Goal: Information Seeking & Learning: Learn about a topic

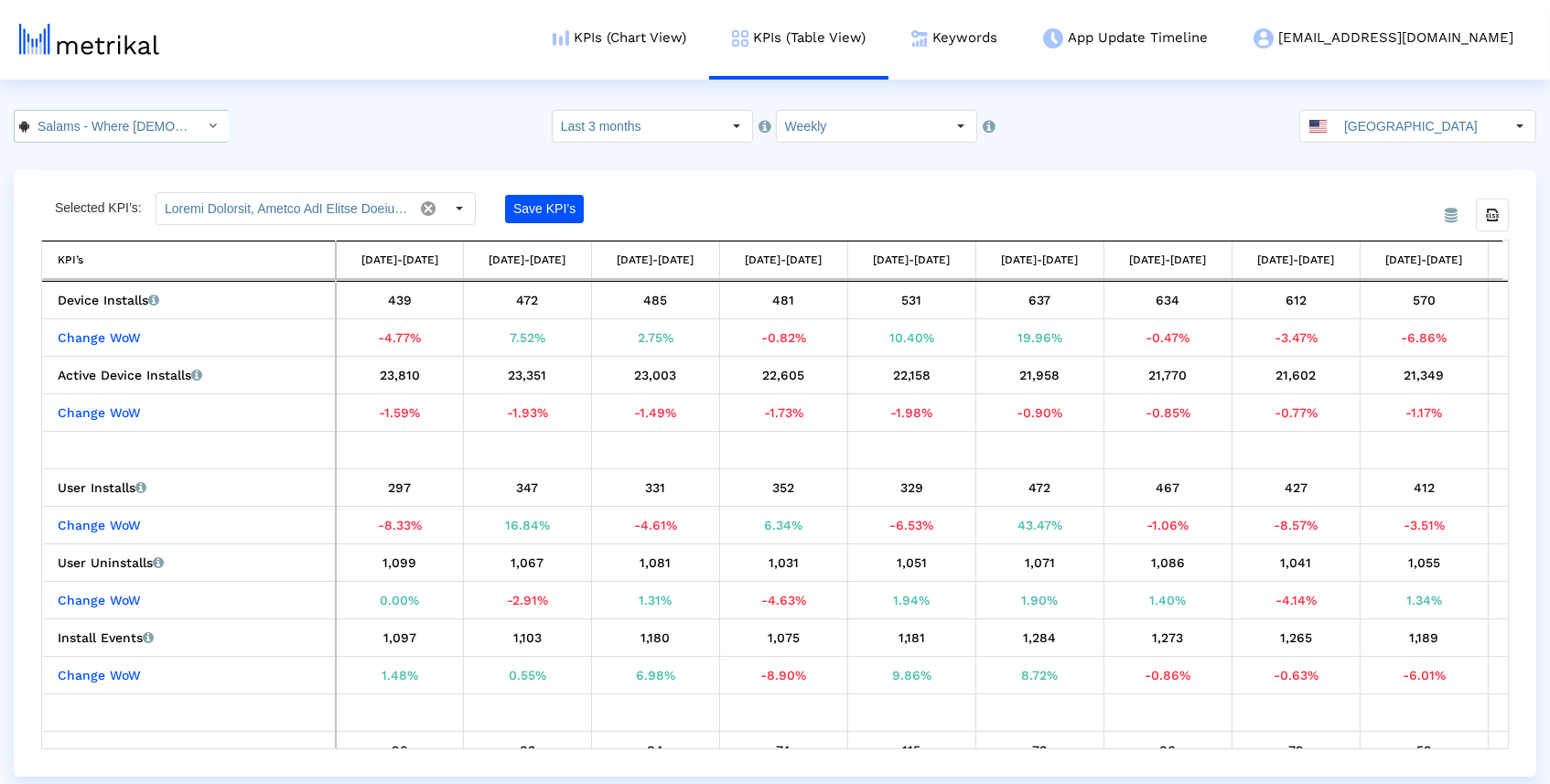
click at [174, 123] on input "Salams - Where [DEMOGRAPHIC_DATA] Meet < com.minderapps.minder >" at bounding box center [112, 126] width 165 height 31
click at [169, 155] on div "Salams: [DEMOGRAPHIC_DATA] [DEMOGRAPHIC_DATA] Marriage <965359176>" at bounding box center [112, 159] width 177 height 18
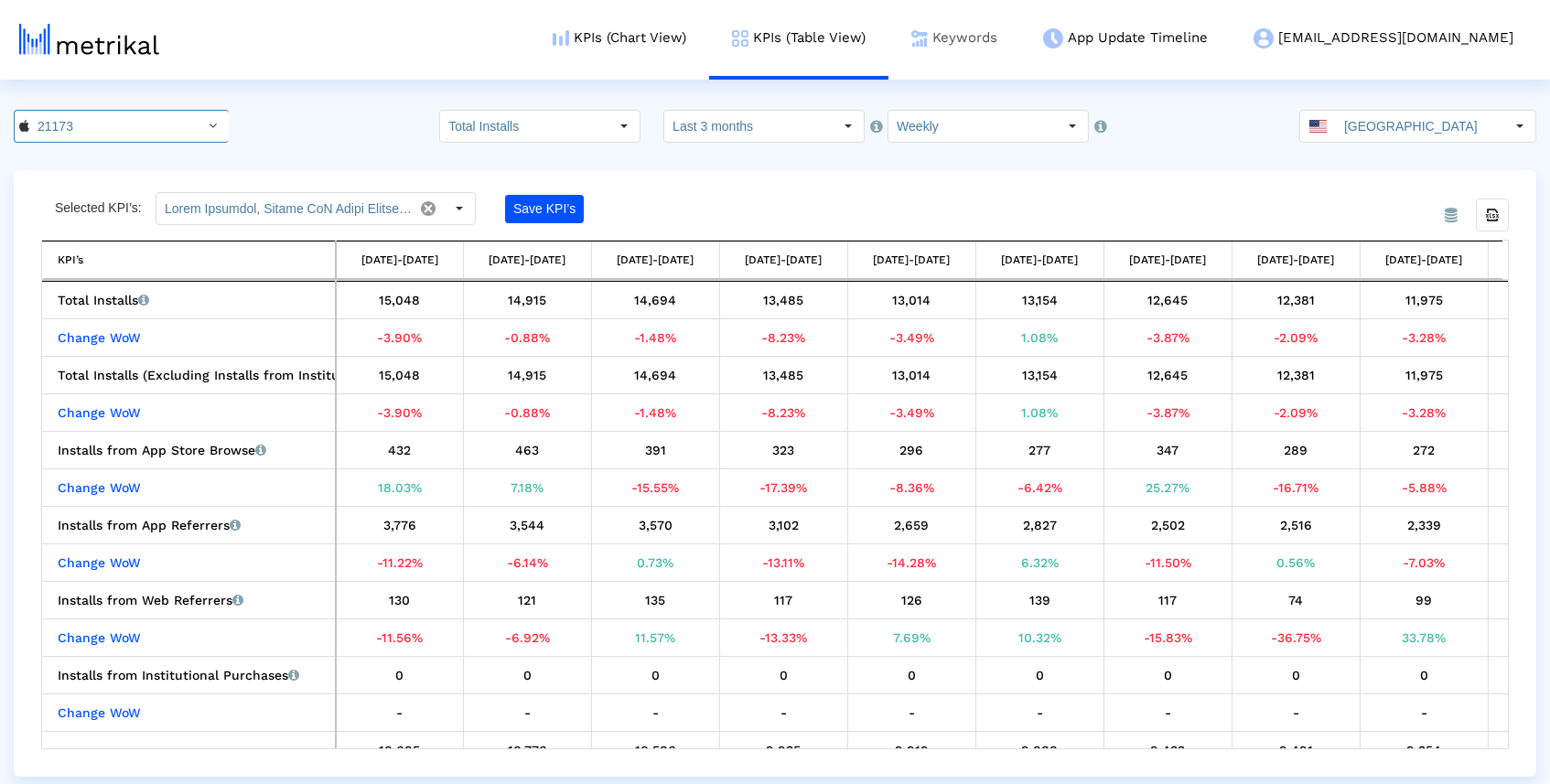
click at [1020, 32] on link "Keywords" at bounding box center [954, 38] width 132 height 76
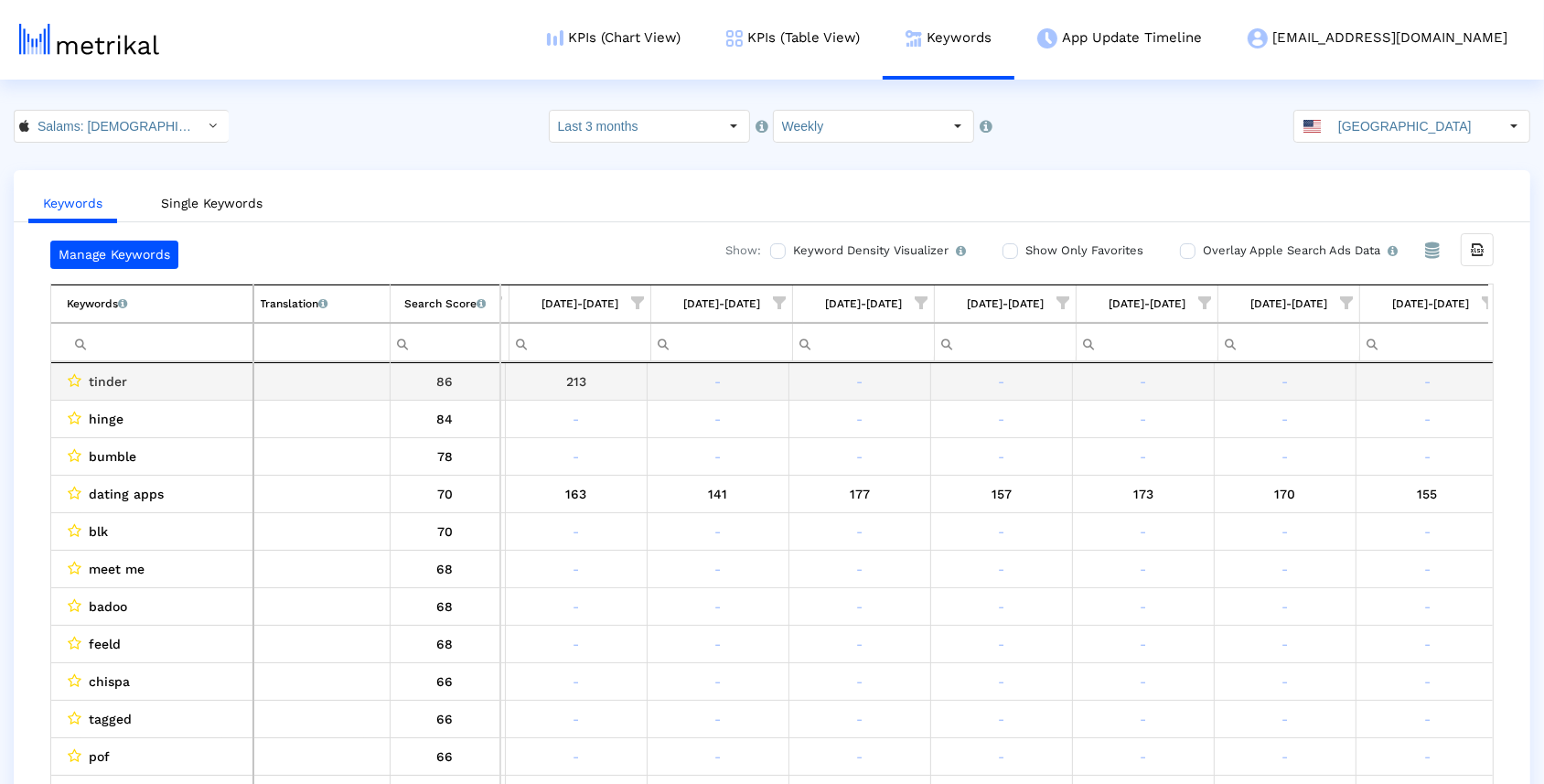
scroll to position [0, 842]
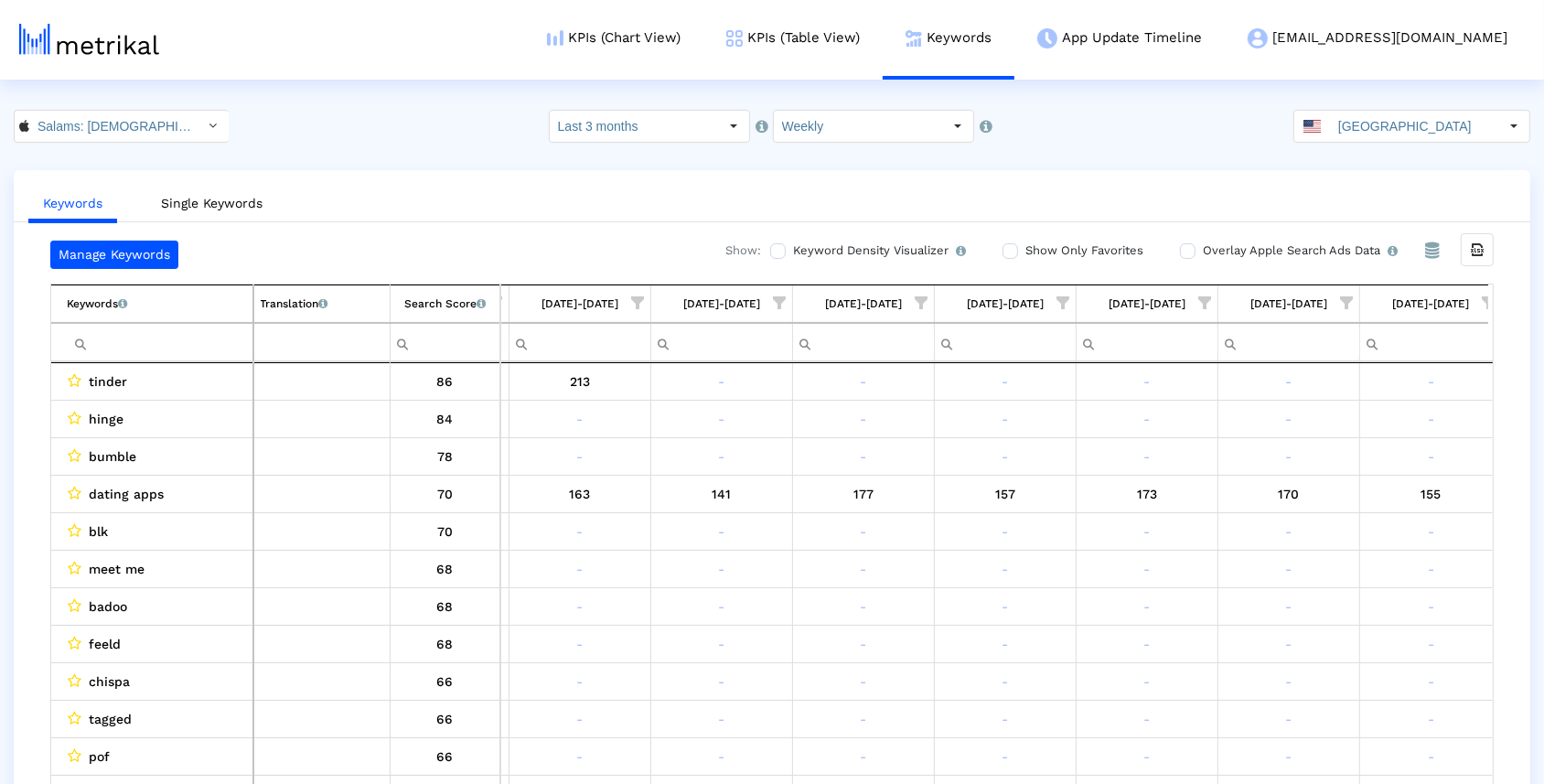
click at [1485, 302] on span "Show filter options for column '09/14/25-09/20/25'" at bounding box center [1488, 302] width 13 height 13
click at [1312, 348] on span "Filter options" at bounding box center [1309, 357] width 20 height 20
click at [1314, 433] on span "Filter options" at bounding box center [1309, 432] width 20 height 20
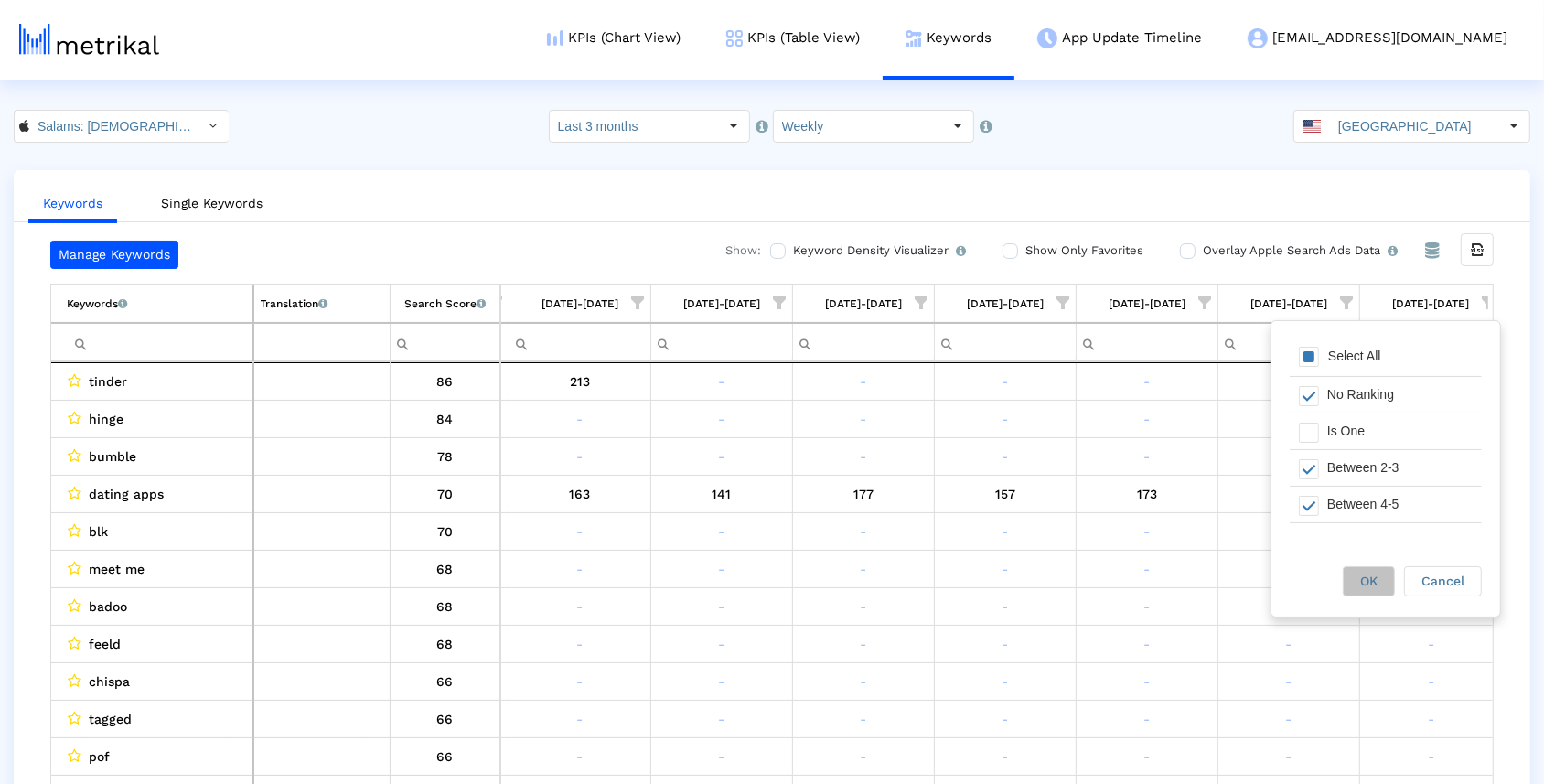
click at [1353, 573] on div "OK" at bounding box center [1368, 581] width 51 height 29
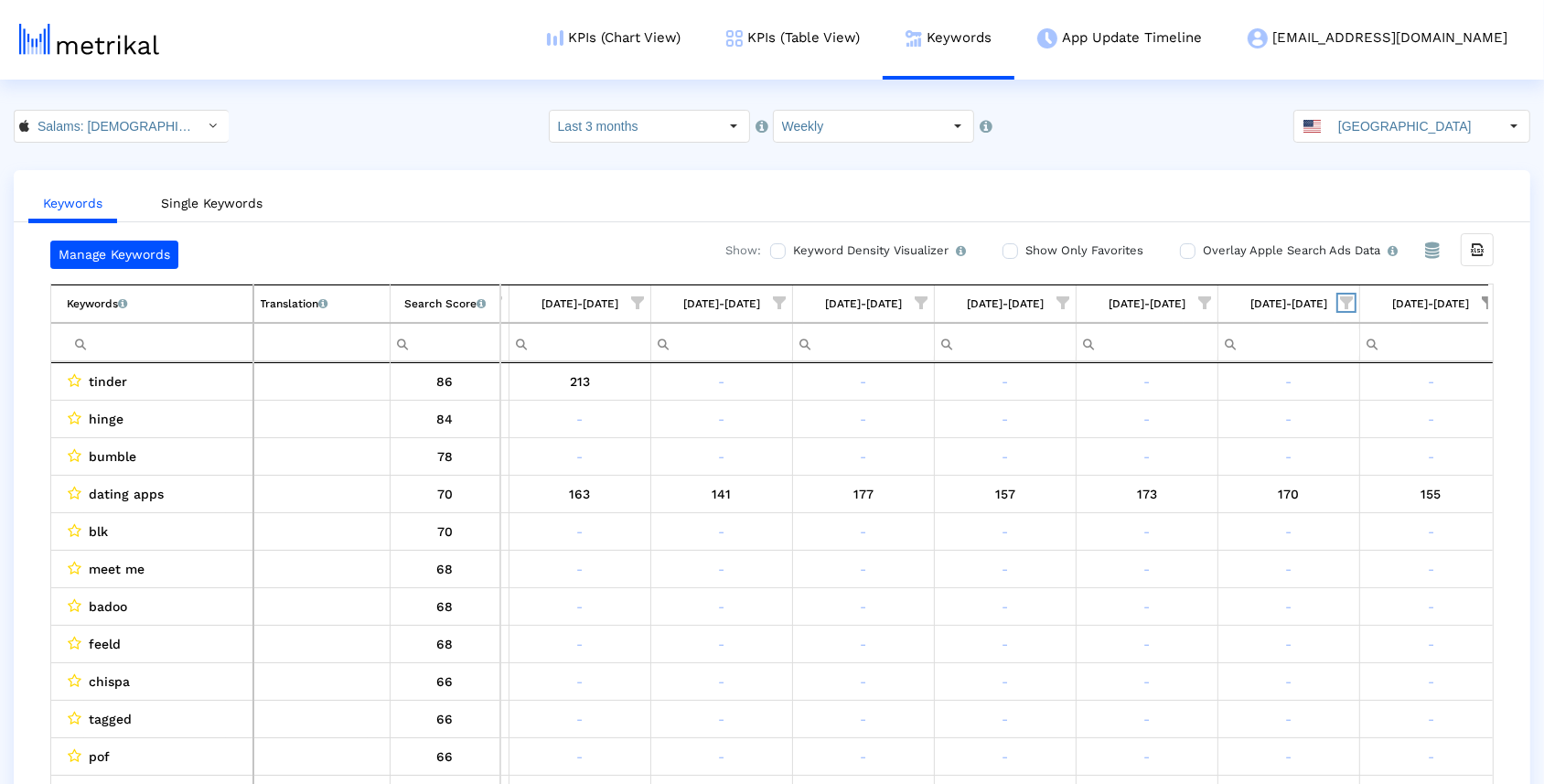
click at [1344, 296] on span "Show filter options for column '09/07/25-09/13/25'" at bounding box center [1346, 302] width 13 height 13
click at [1247, 434] on div "Is One" at bounding box center [1257, 431] width 164 height 36
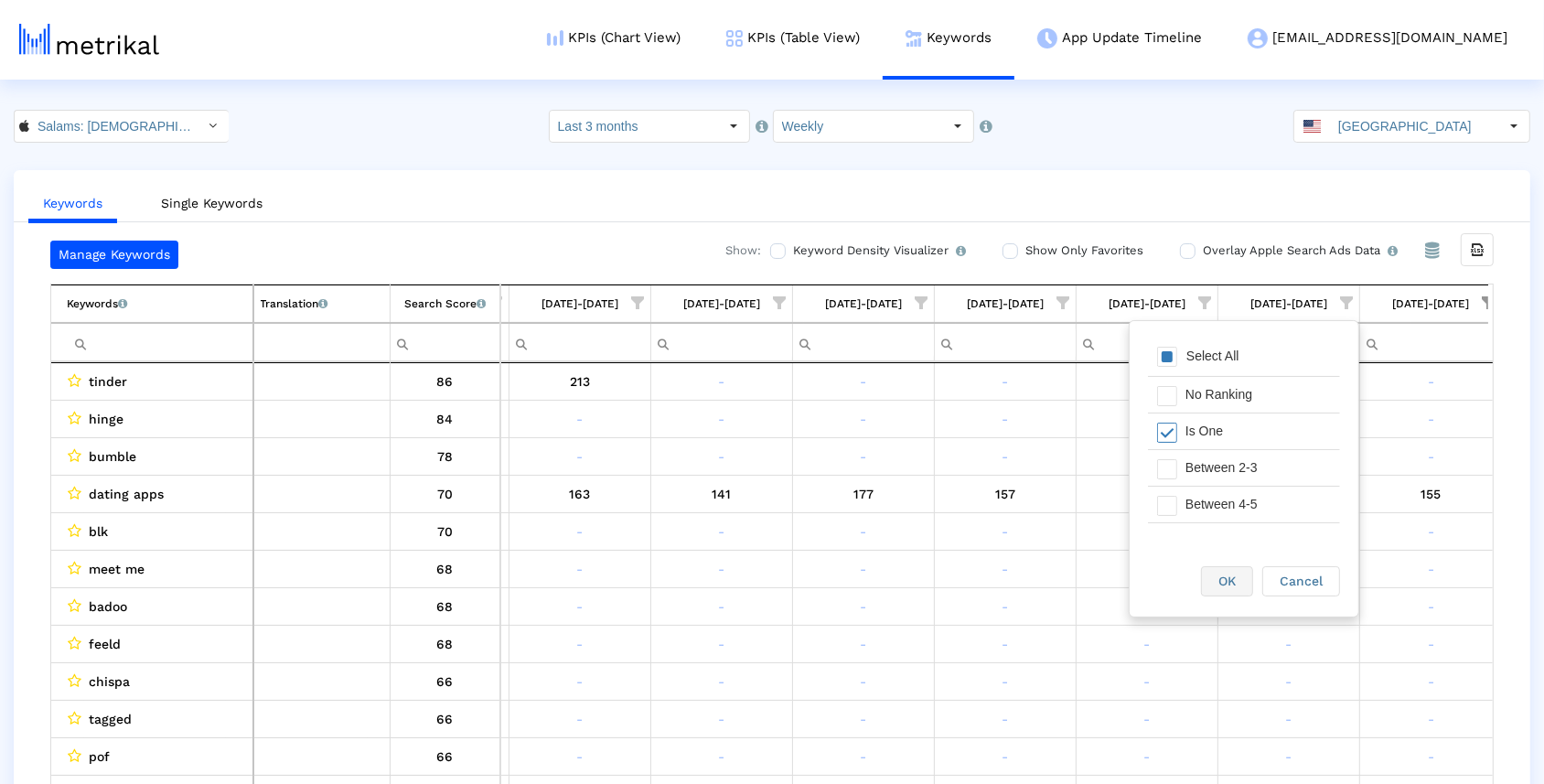
click at [1247, 584] on div "OK" at bounding box center [1227, 581] width 51 height 29
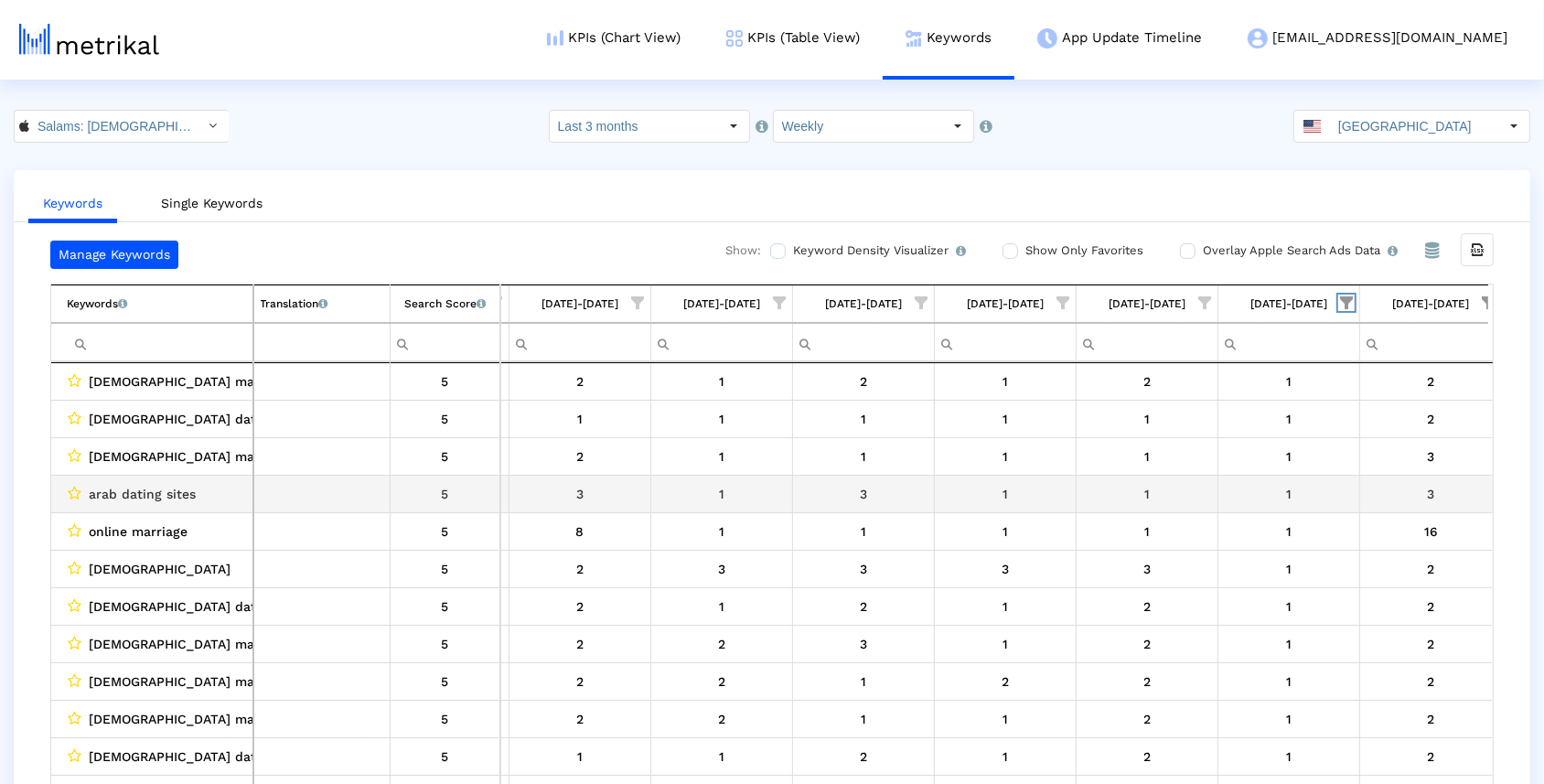
scroll to position [-1, 0]
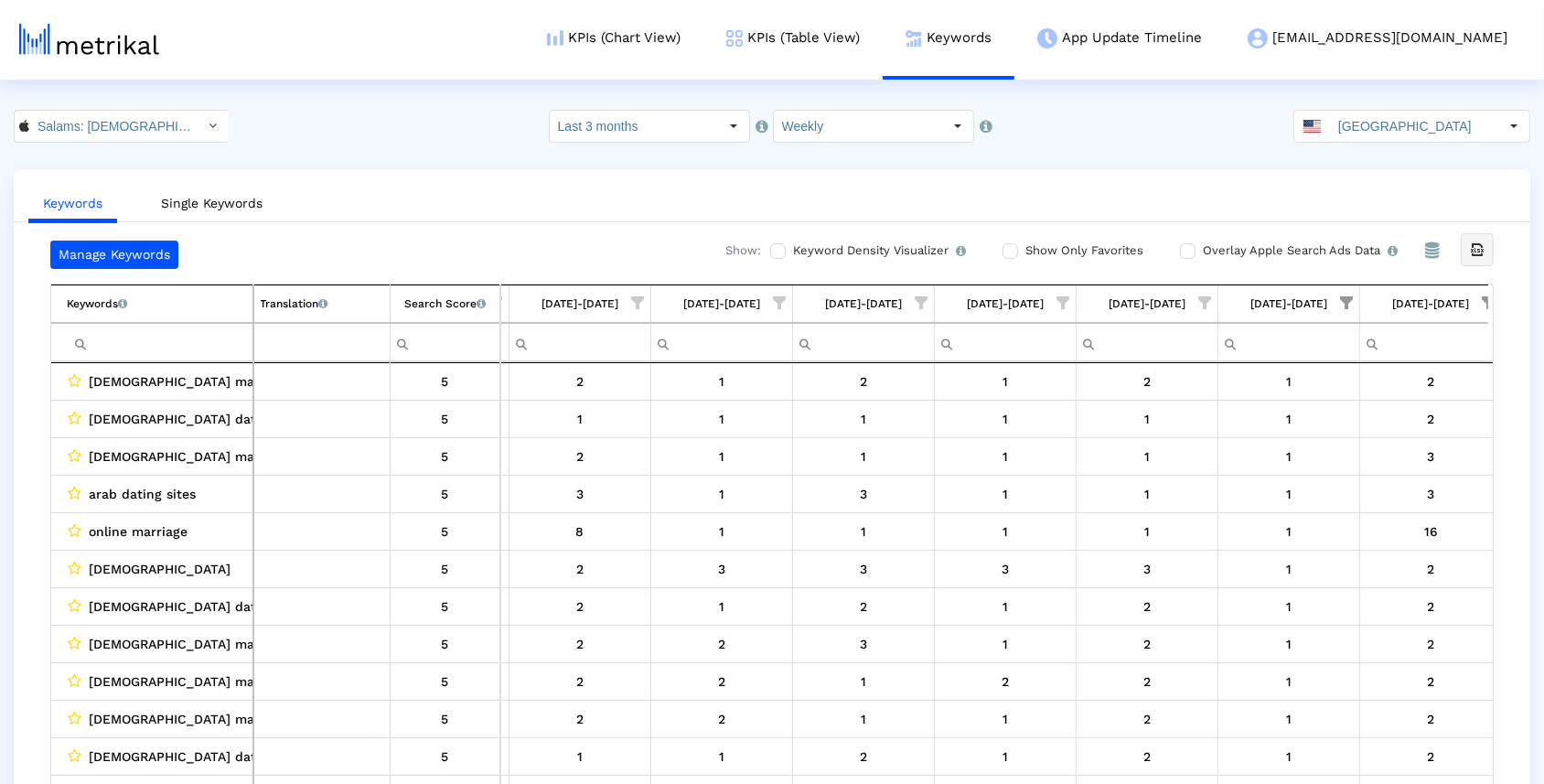
click at [1473, 246] on icon "Export all data" at bounding box center [1477, 250] width 17 height 17
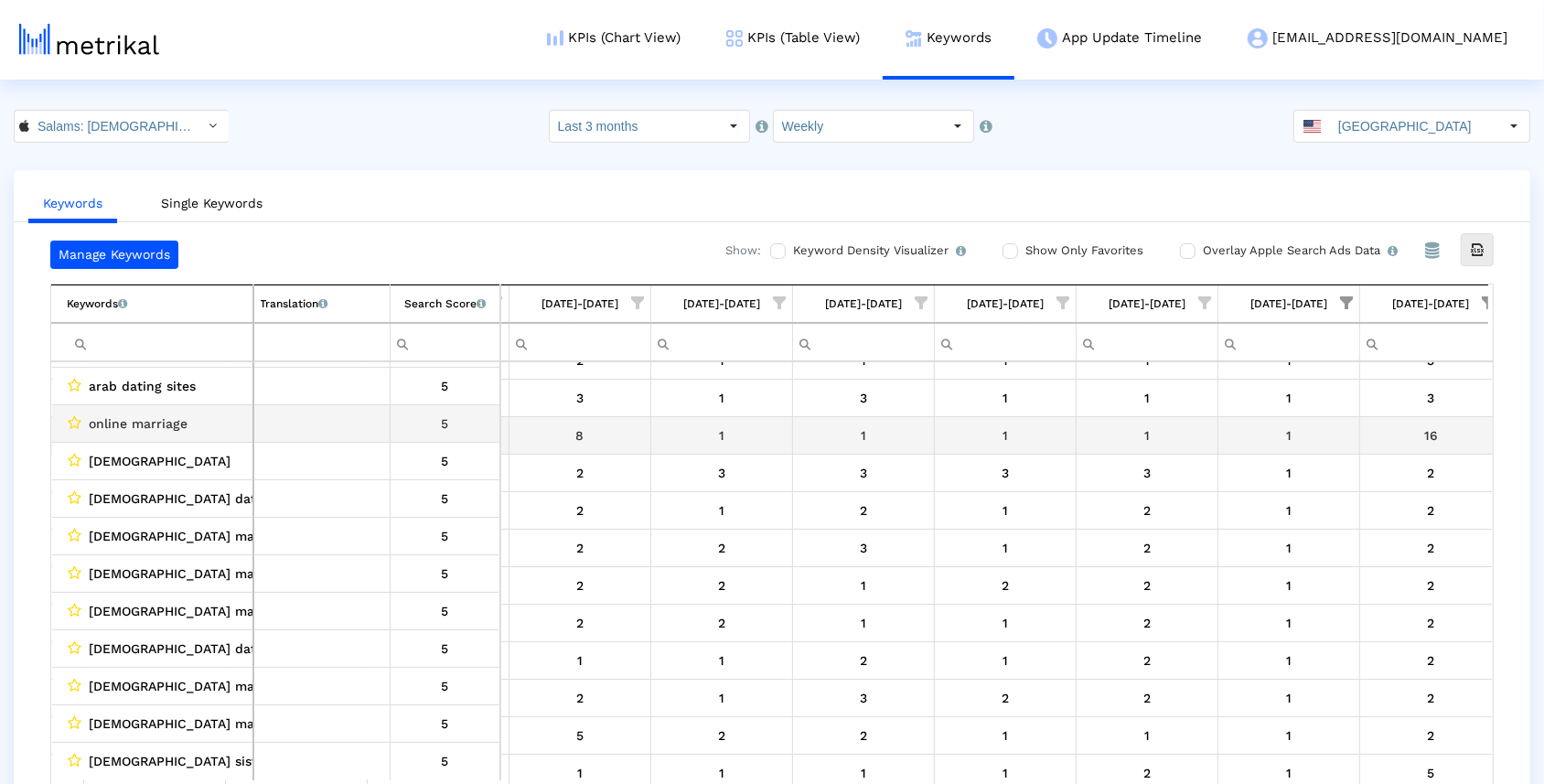
scroll to position [0, 0]
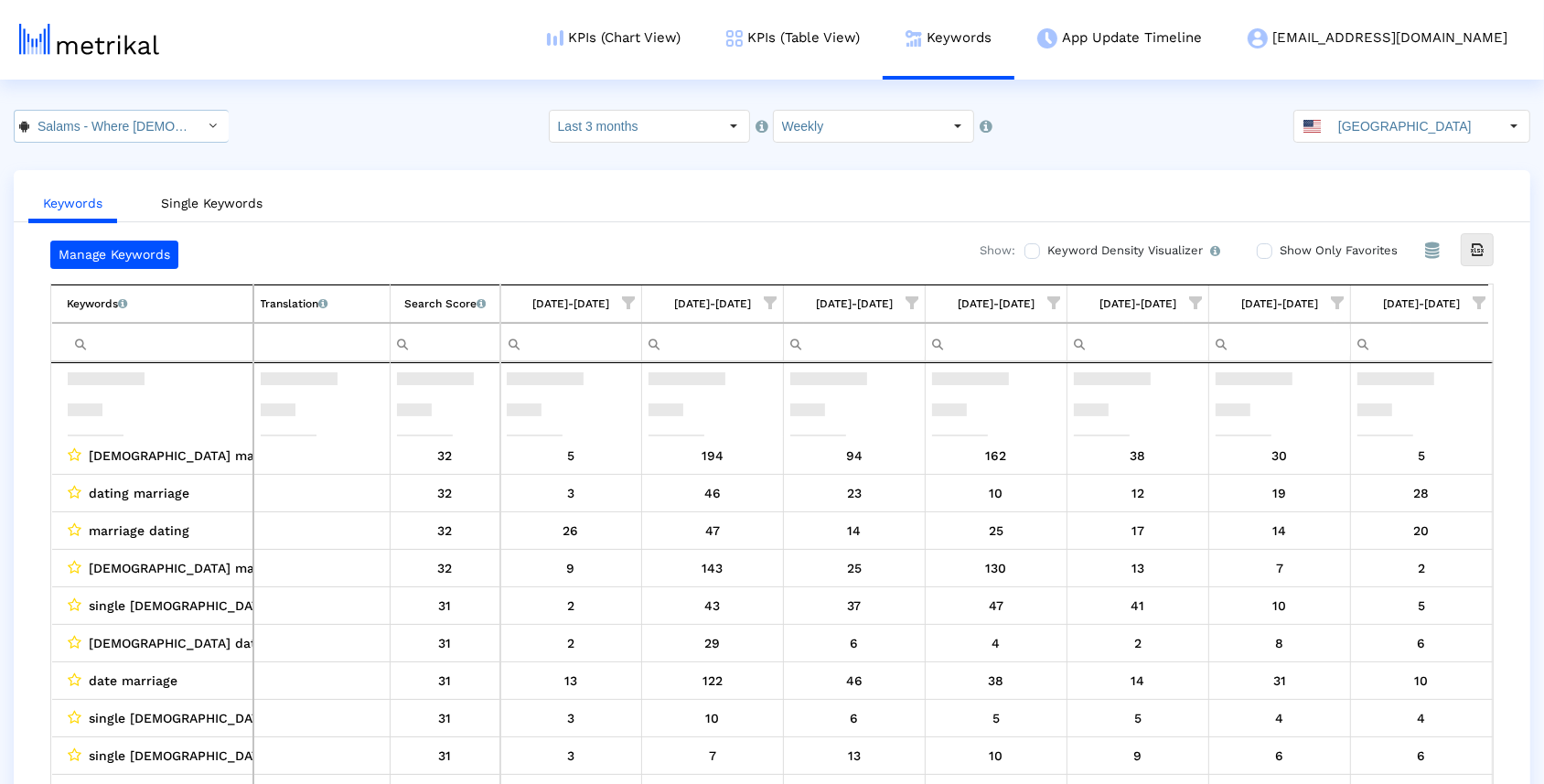
scroll to position [128, 0]
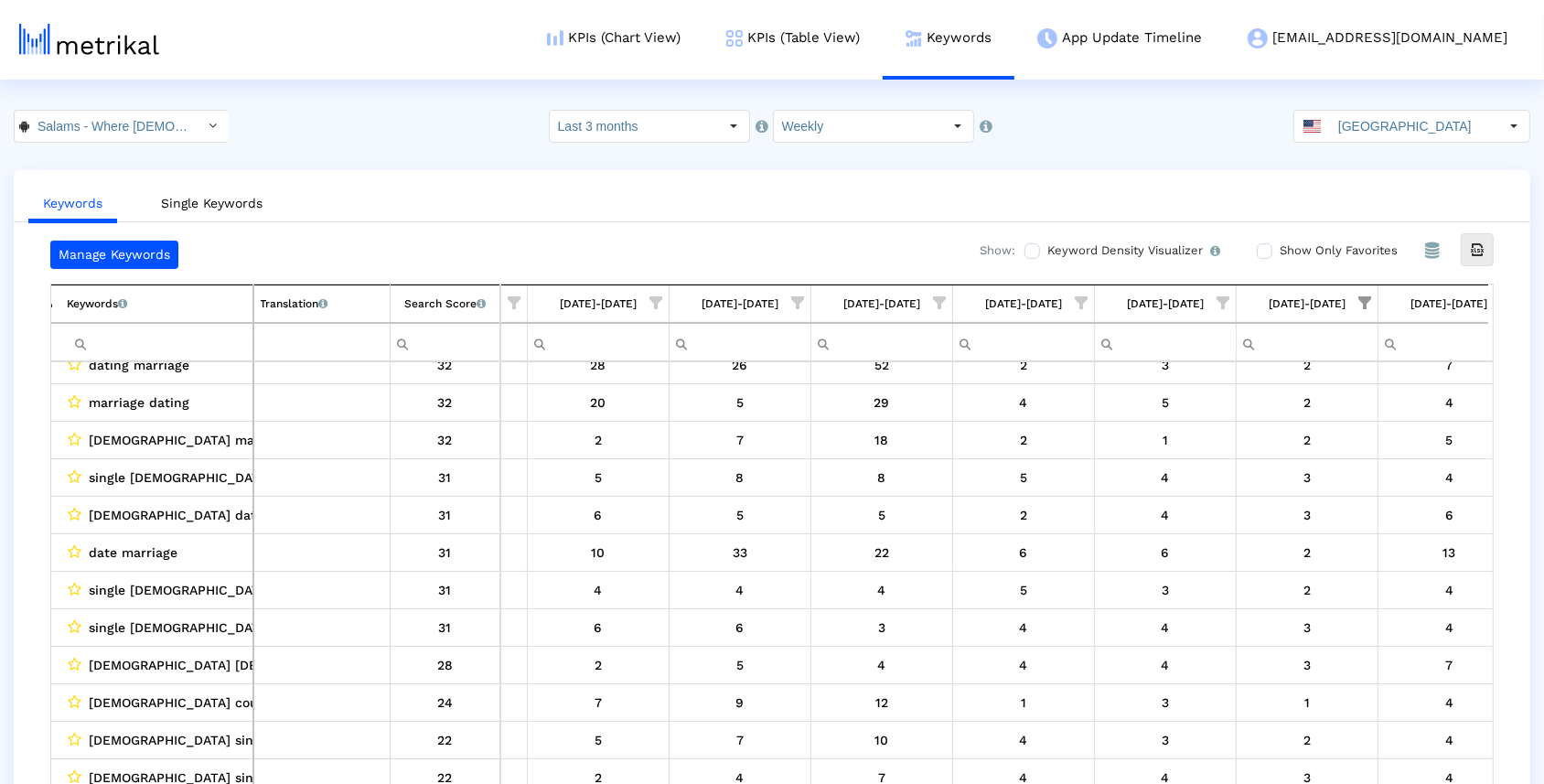
click at [167, 131] on input "Salams - Where [DEMOGRAPHIC_DATA] Meet < com.minderapps.minder >" at bounding box center [112, 126] width 165 height 31
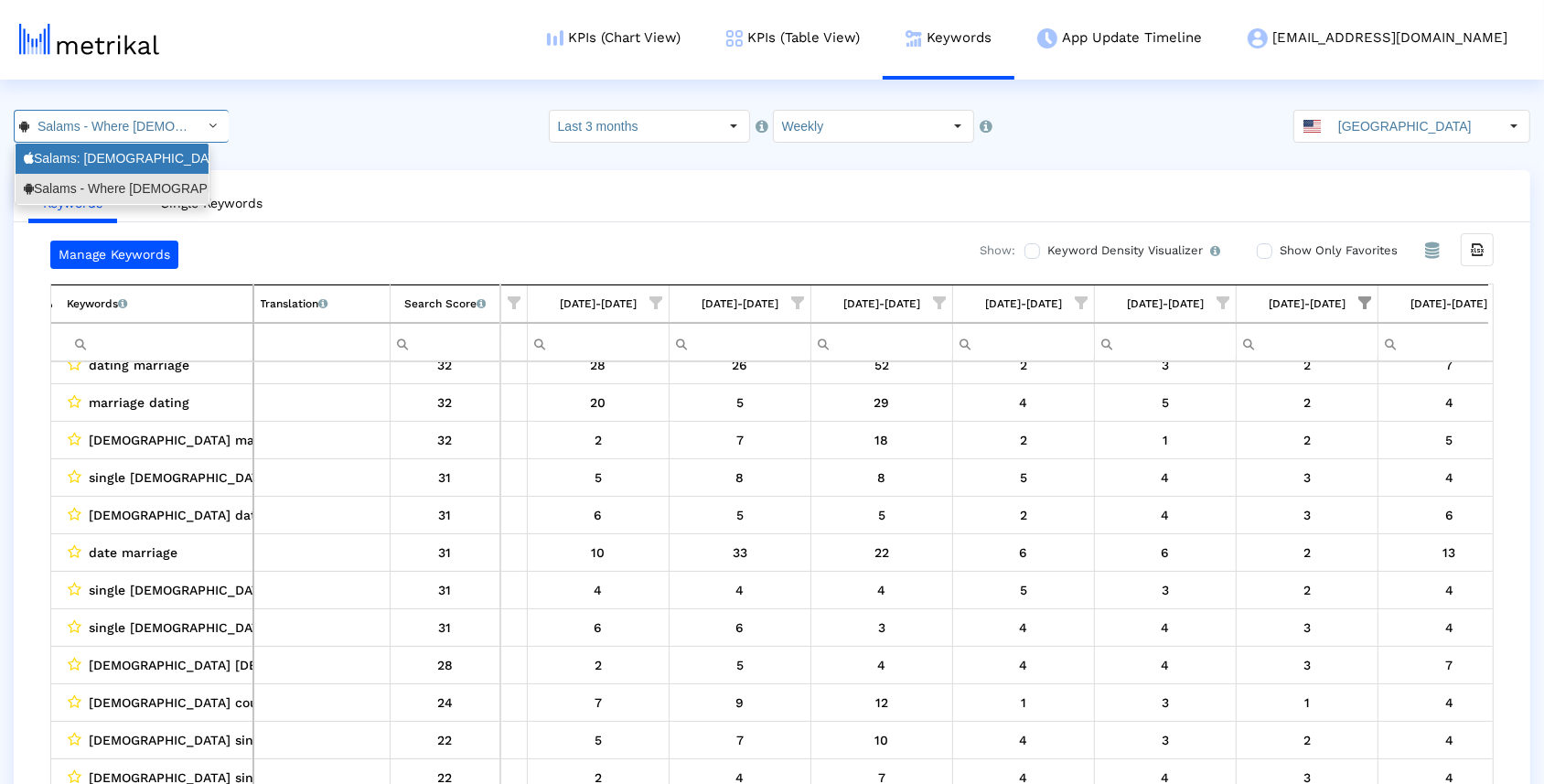
click at [172, 162] on div "Salams: [DEMOGRAPHIC_DATA] [DEMOGRAPHIC_DATA] Marriage <965359176>" at bounding box center [112, 159] width 177 height 18
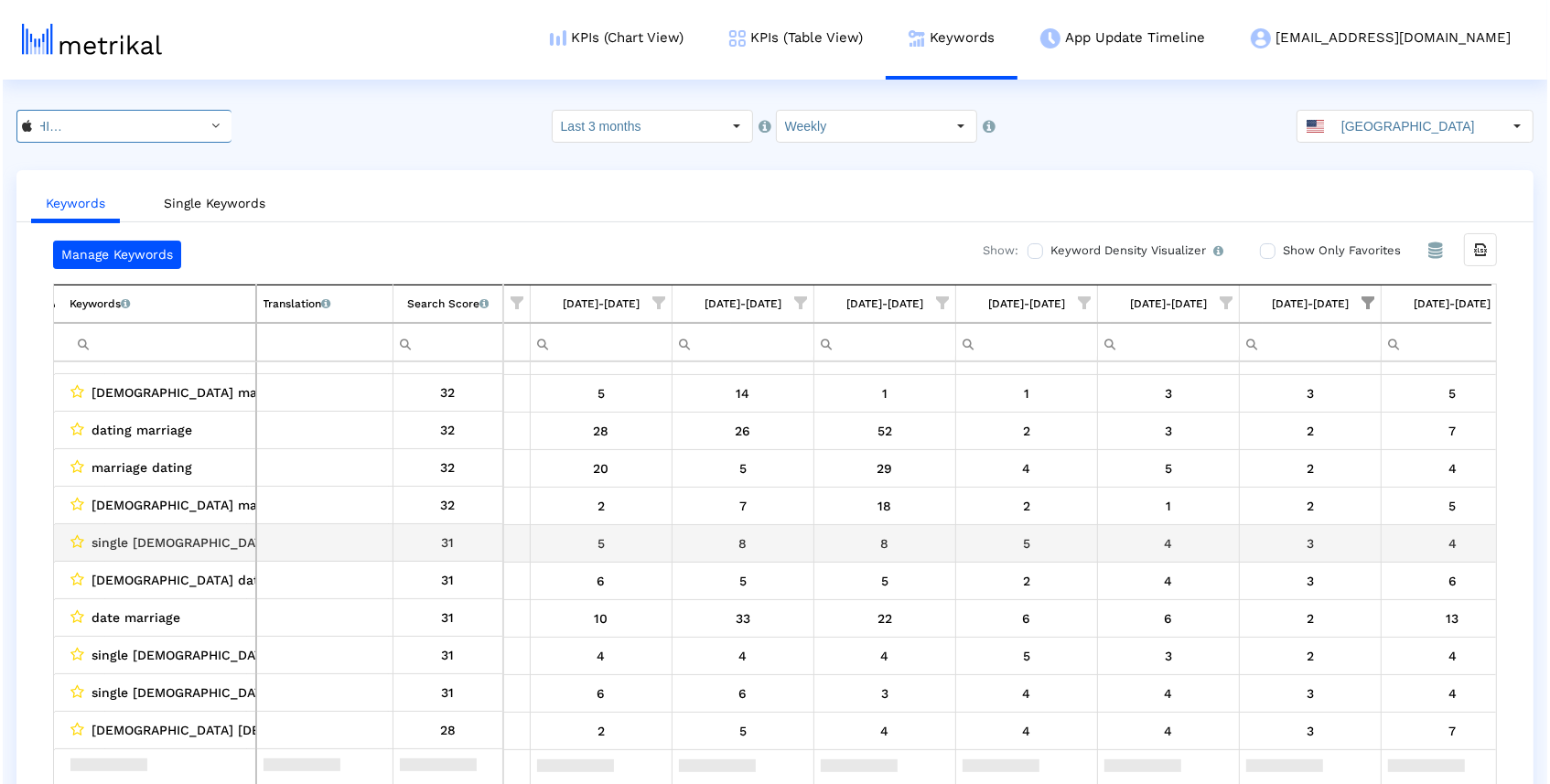
scroll to position [0, 823]
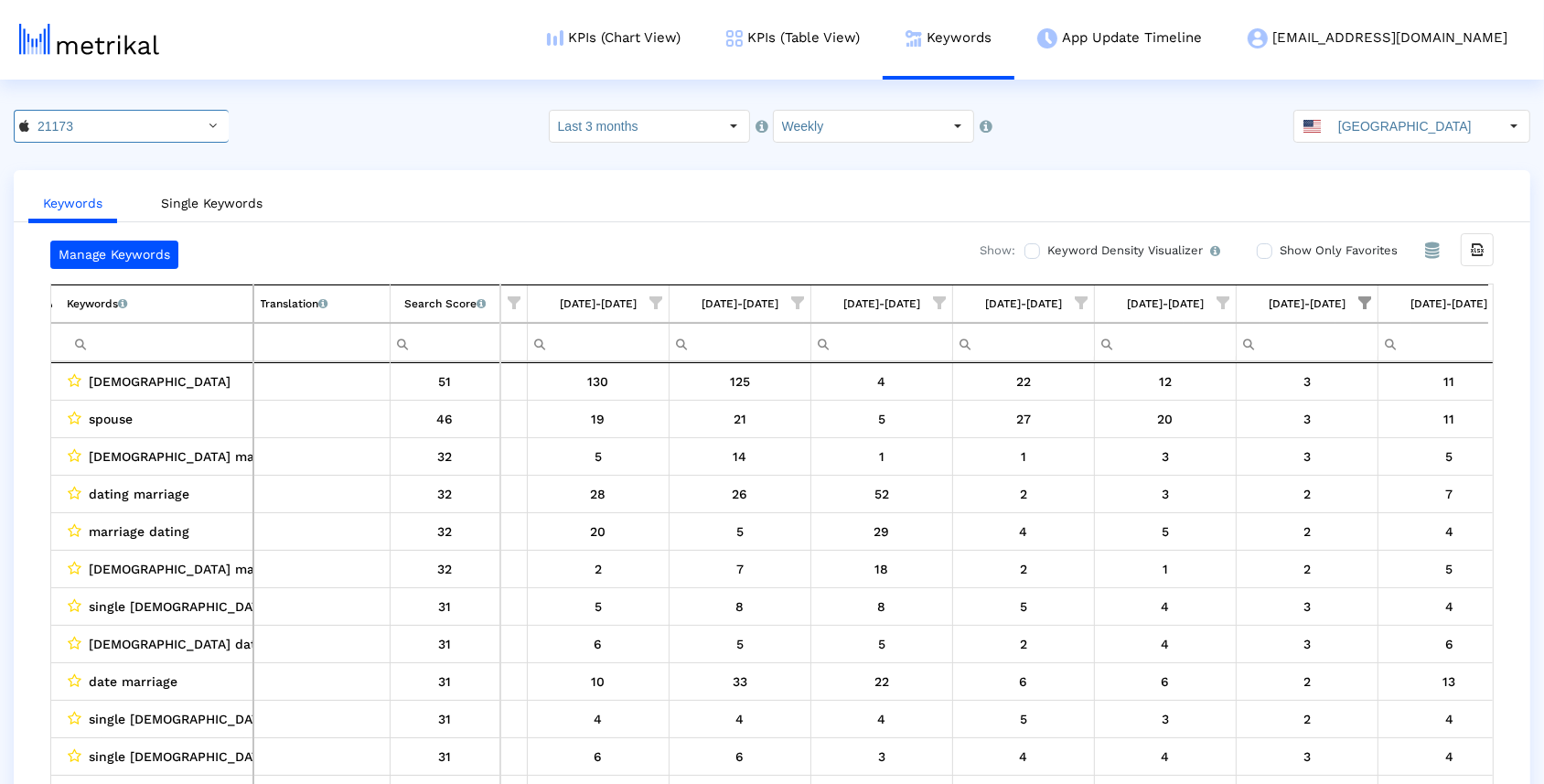
click at [490, 170] on div "Keywords Single Keywords Manage Keywords Show: Keyword Density Visualizer Turn …" at bounding box center [772, 496] width 1516 height 650
click at [883, 28] on link "KPIs (Table View)" at bounding box center [792, 38] width 179 height 76
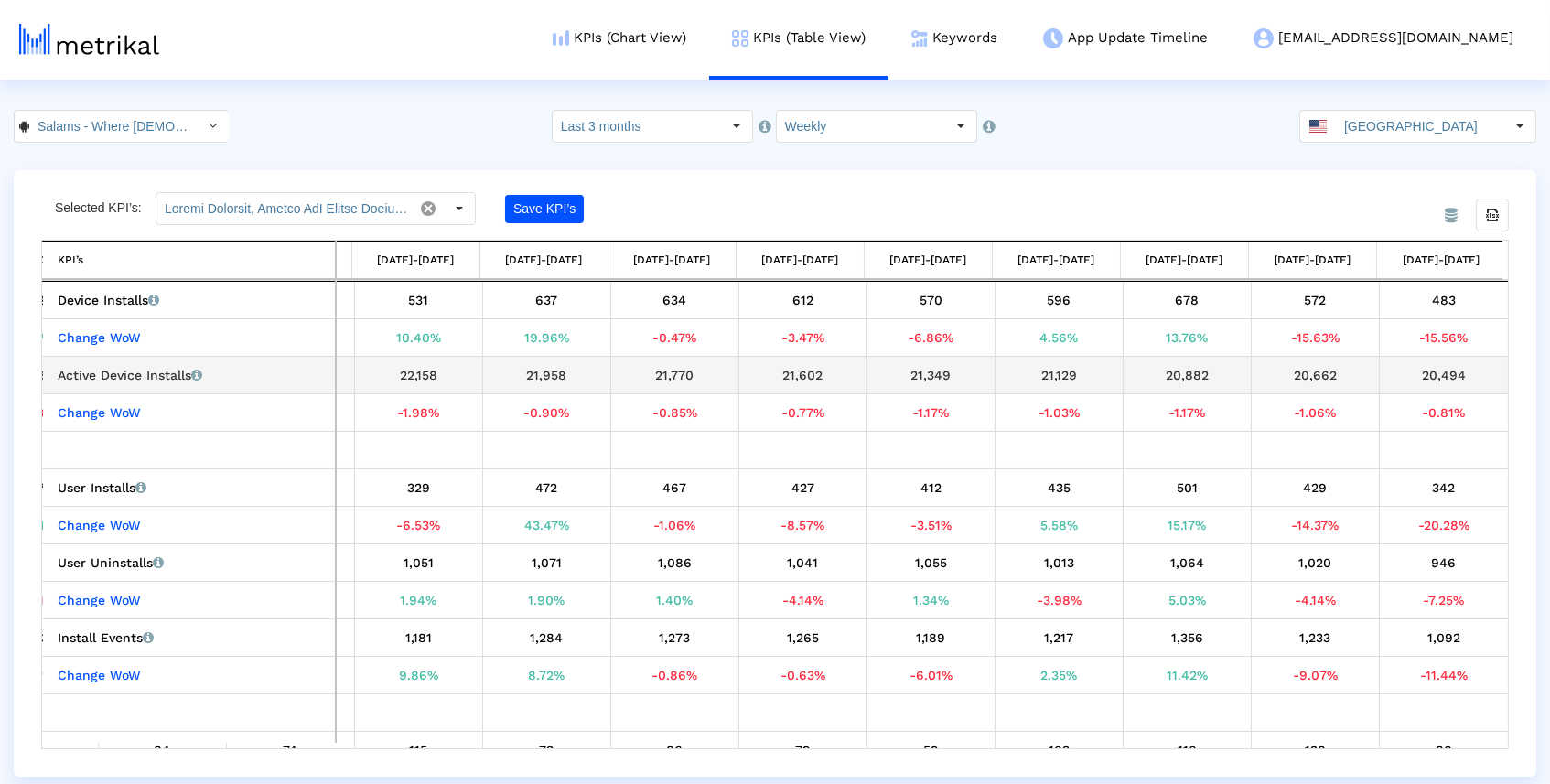
scroll to position [0, 494]
click at [164, 135] on input "Salams - Where [DEMOGRAPHIC_DATA] Meet < com.minderapps.minder >" at bounding box center [112, 126] width 165 height 31
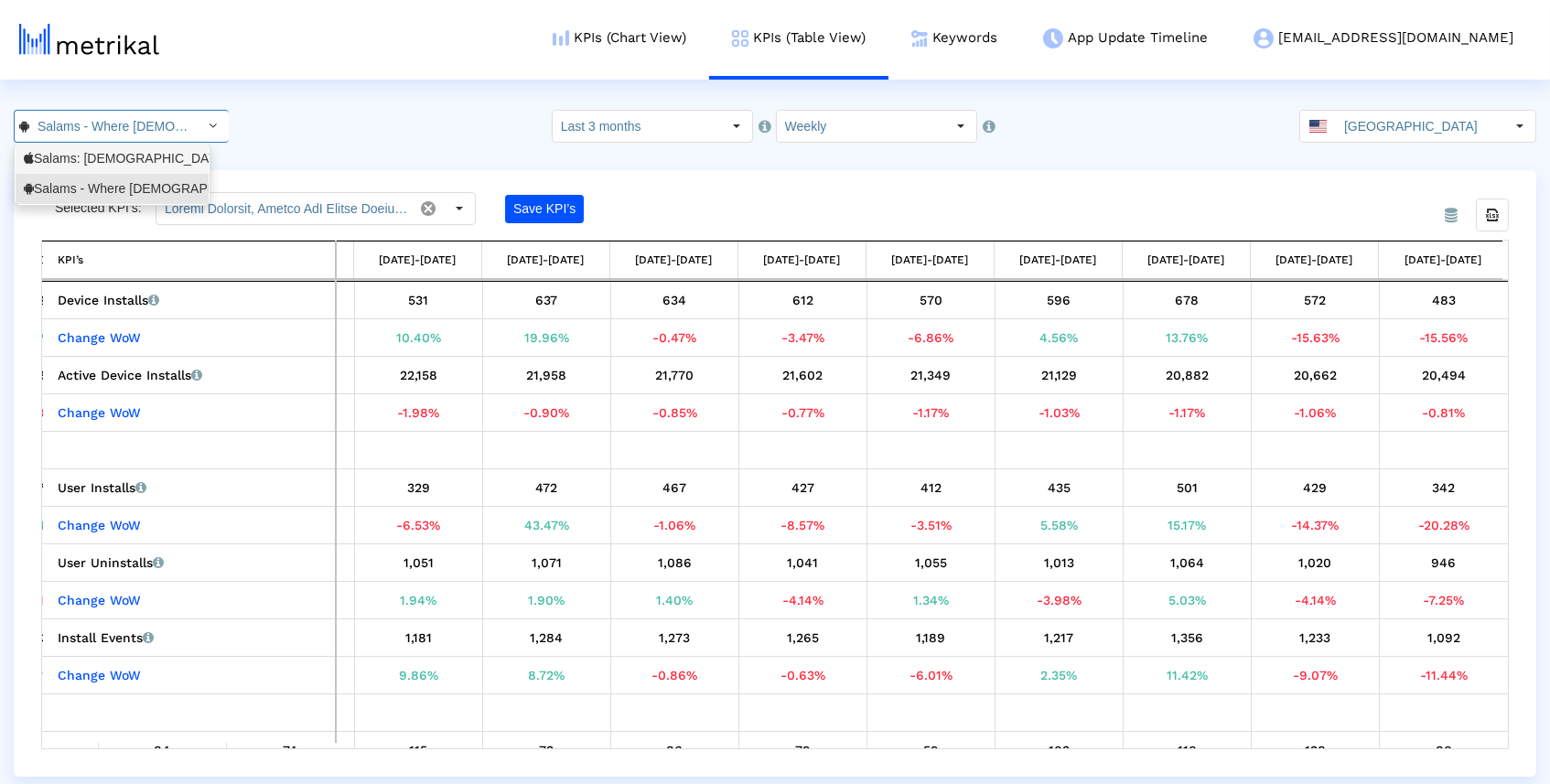
click at [158, 150] on div "Salams: [DEMOGRAPHIC_DATA] [DEMOGRAPHIC_DATA] Marriage <965359176>" at bounding box center [112, 159] width 177 height 18
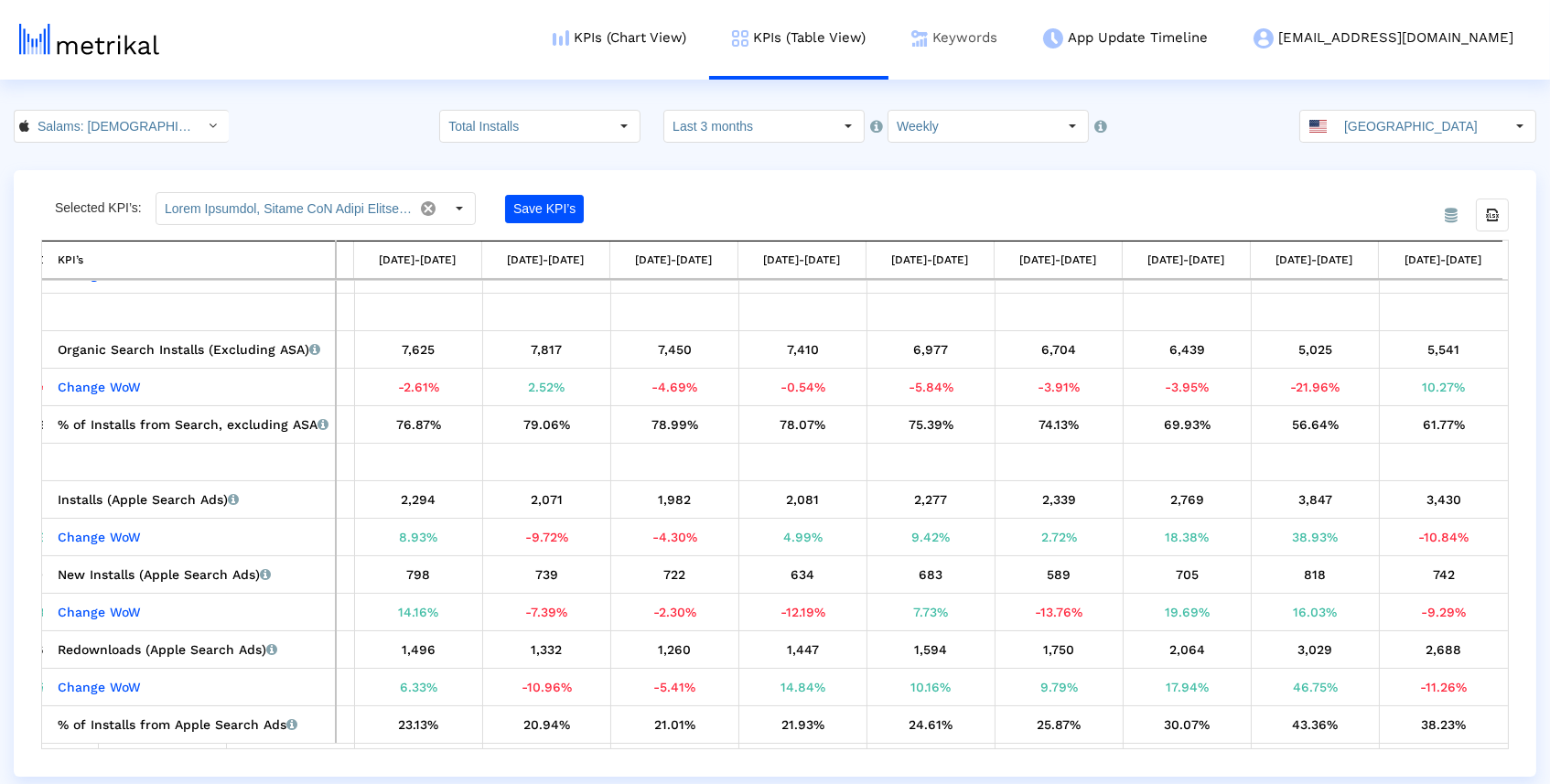
click at [1020, 35] on link "Keywords" at bounding box center [954, 38] width 132 height 76
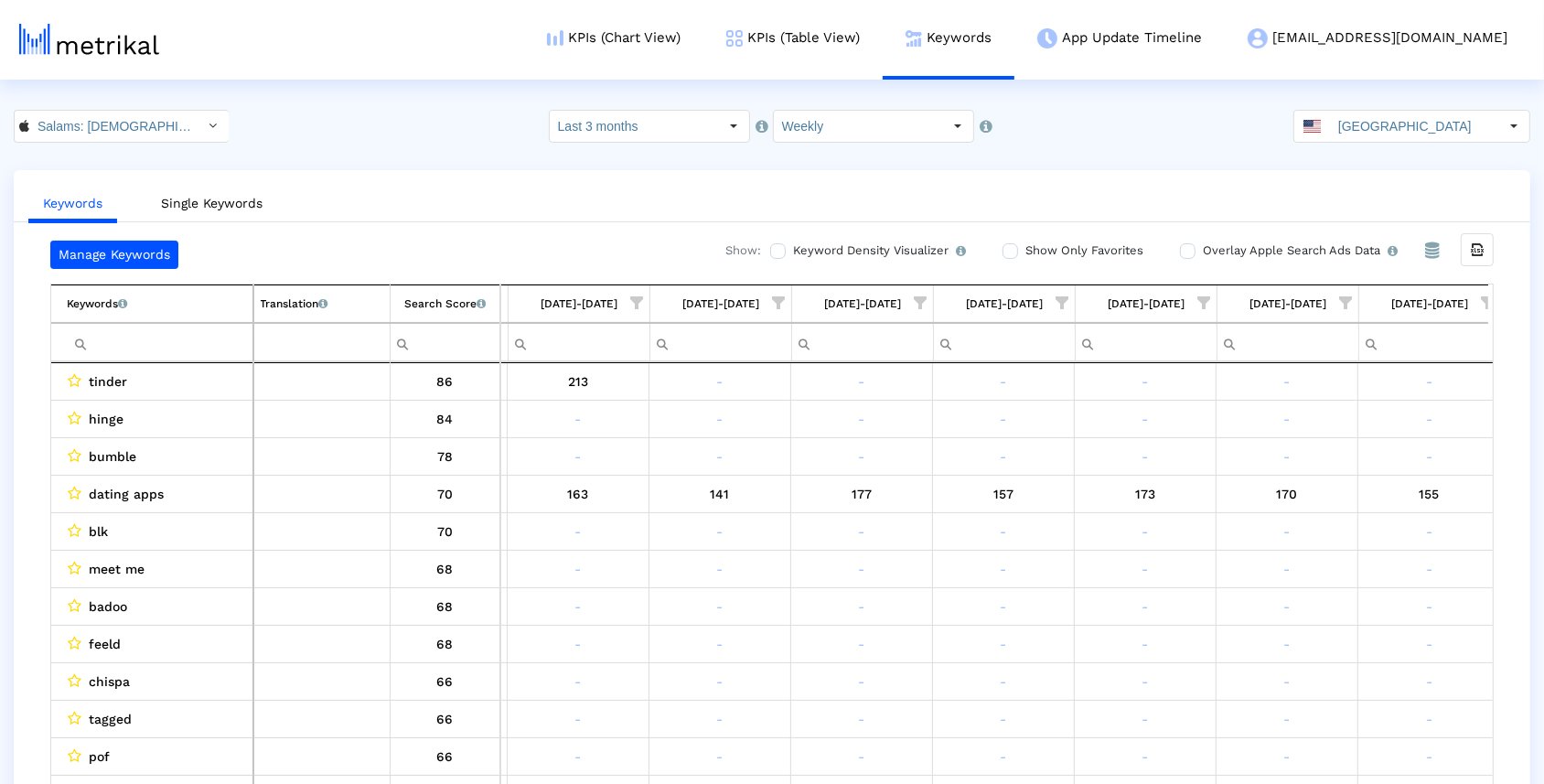
scroll to position [0, 842]
click at [1198, 247] on label "Overlay Apple Search Ads Data Turn this on to view Apple Search Ads metrics (in…" at bounding box center [1297, 251] width 199 height 20
click at [1190, 247] on input "Overlay Apple Search Ads Data Turn this on to view Apple Search Ads metrics (in…" at bounding box center [1186, 251] width 12 height 12
checkbox input "true"
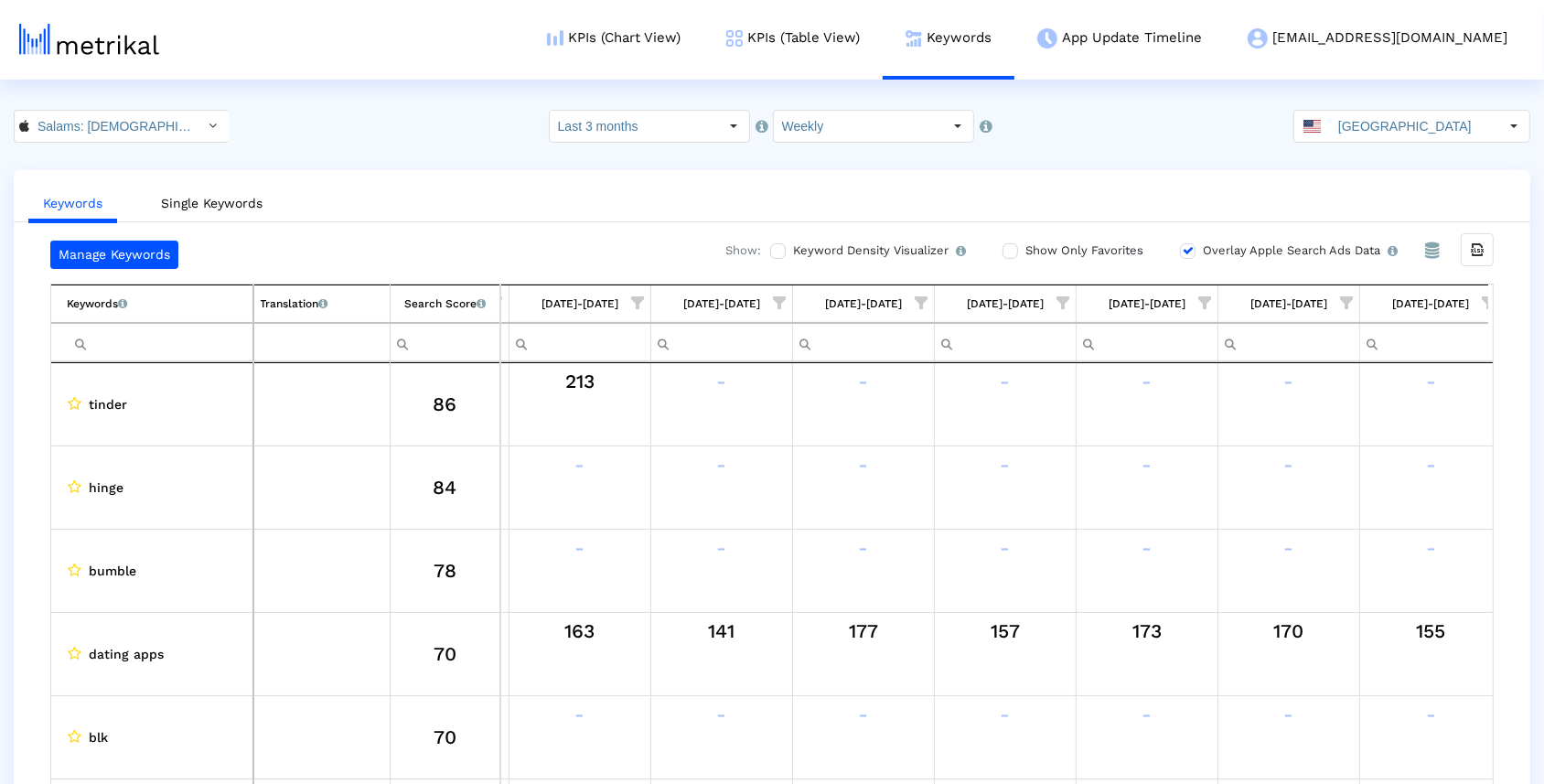
click at [205, 340] on input "Filter cell" at bounding box center [160, 342] width 184 height 30
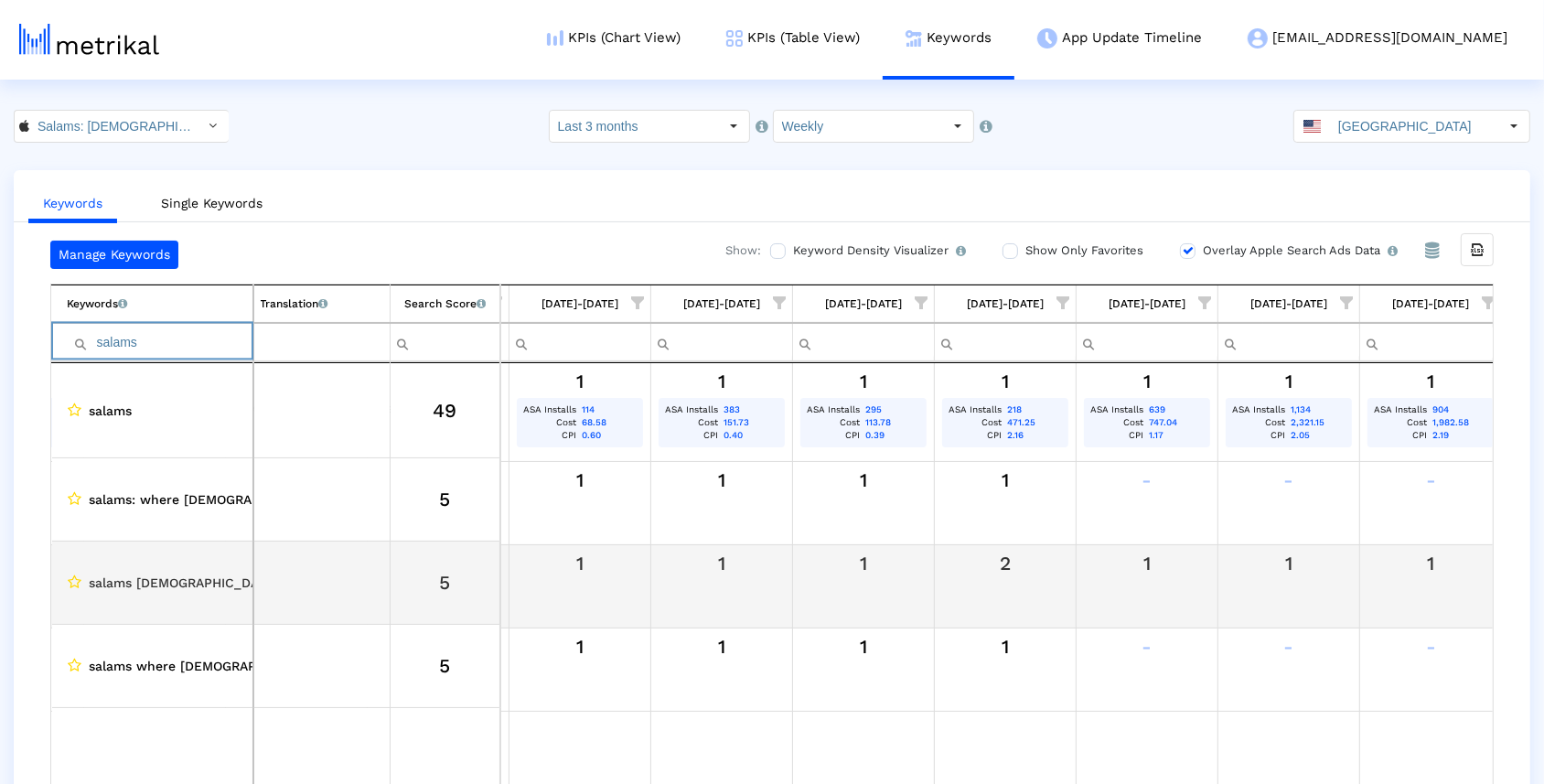
scroll to position [0, 0]
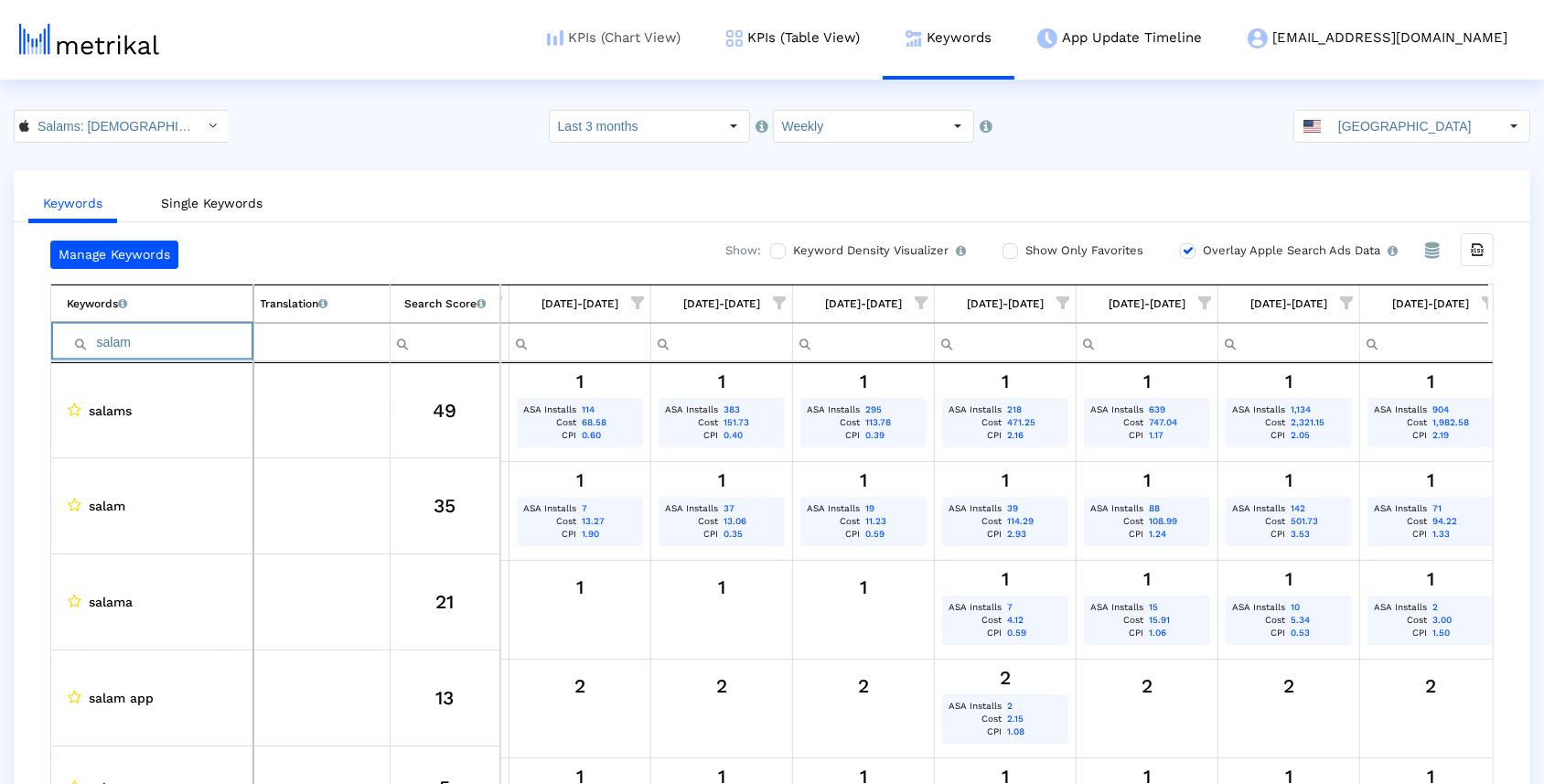
type input "salam"
click at [703, 44] on link "KPIs (Chart View)" at bounding box center [614, 38] width 179 height 76
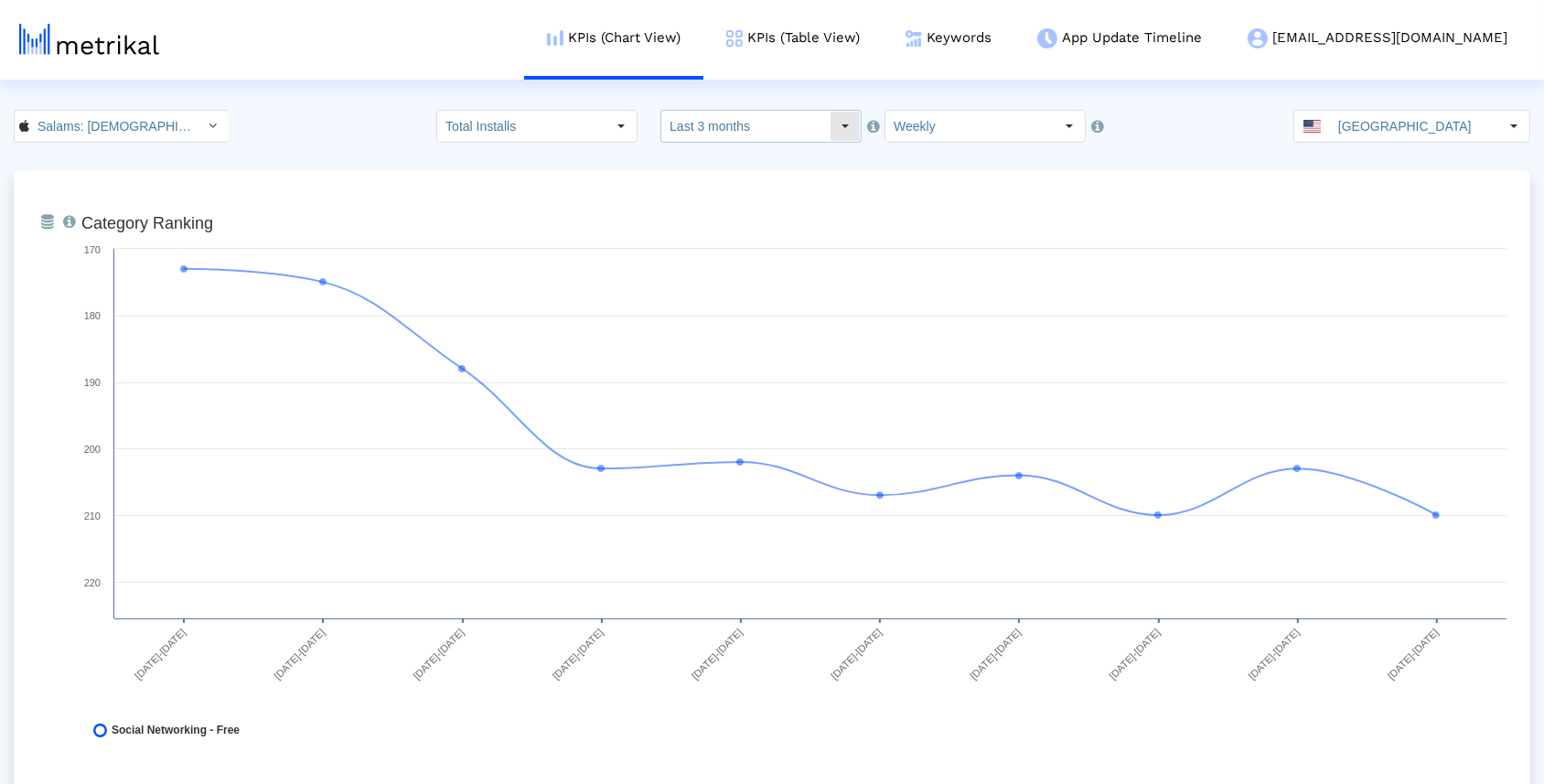
click at [797, 125] on input "Last 3 months" at bounding box center [746, 126] width 169 height 31
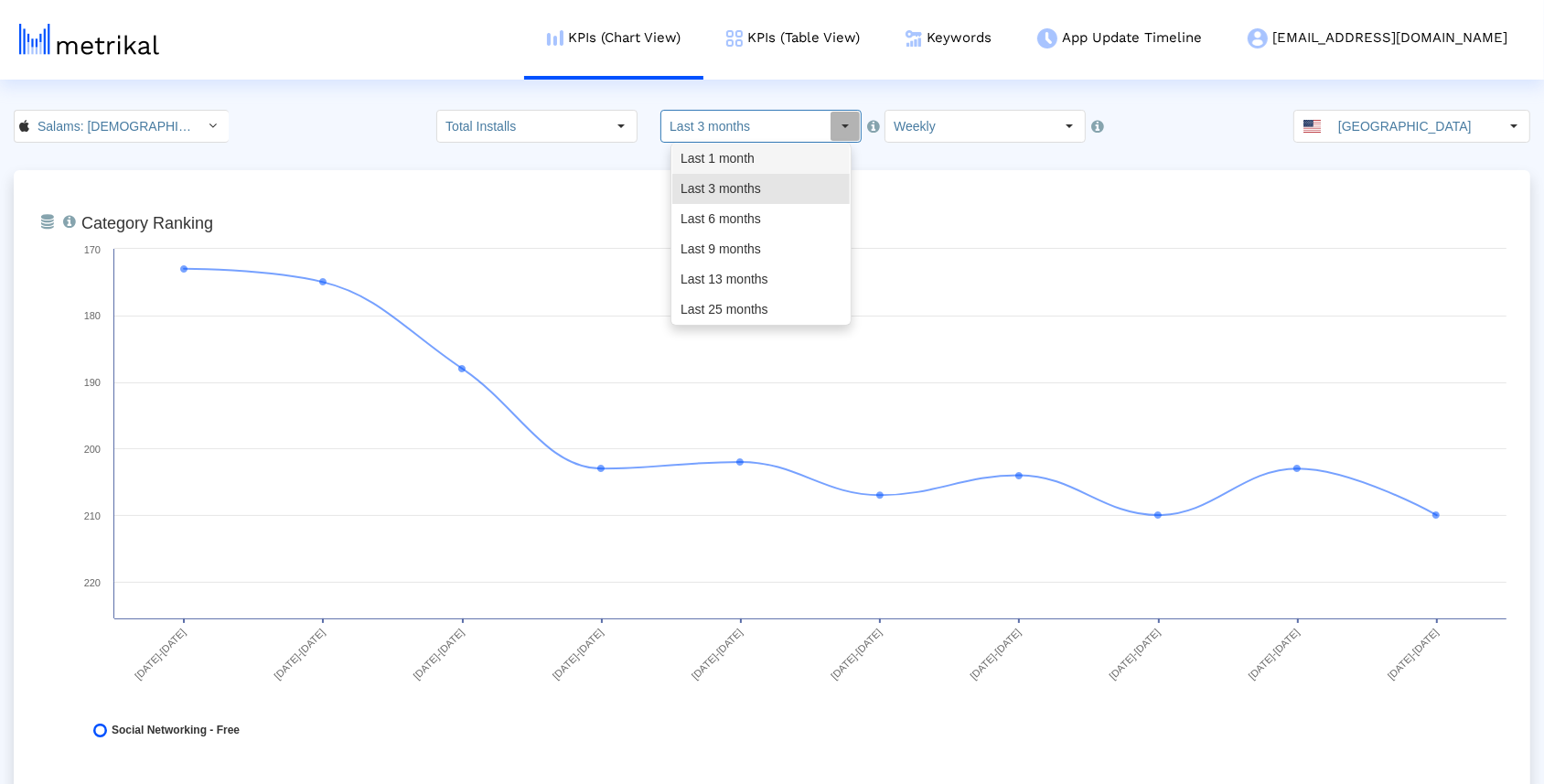
click at [783, 150] on div "Last 1 month" at bounding box center [761, 159] width 178 height 30
type input "Last 1 month"
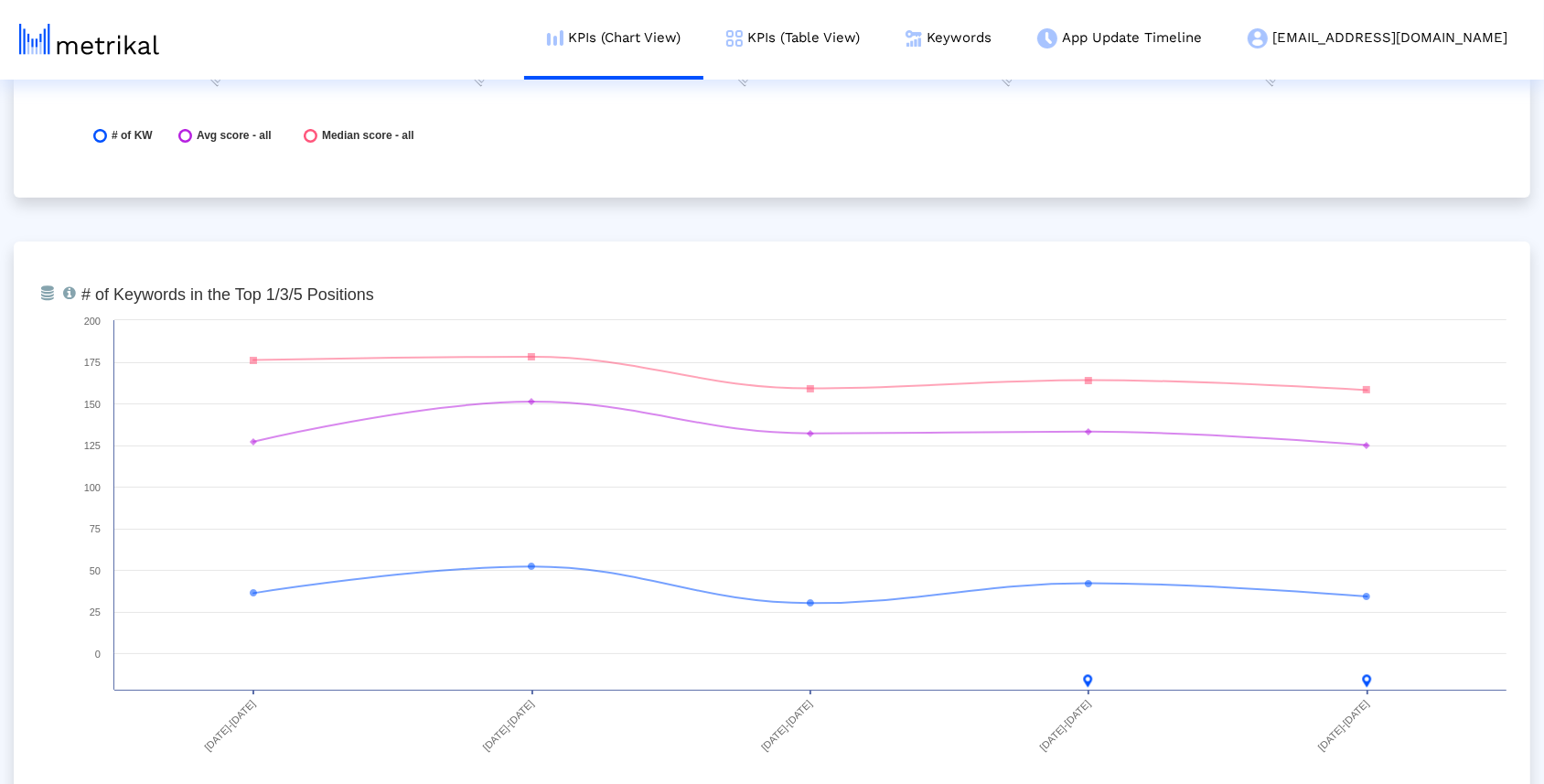
scroll to position [6692, 0]
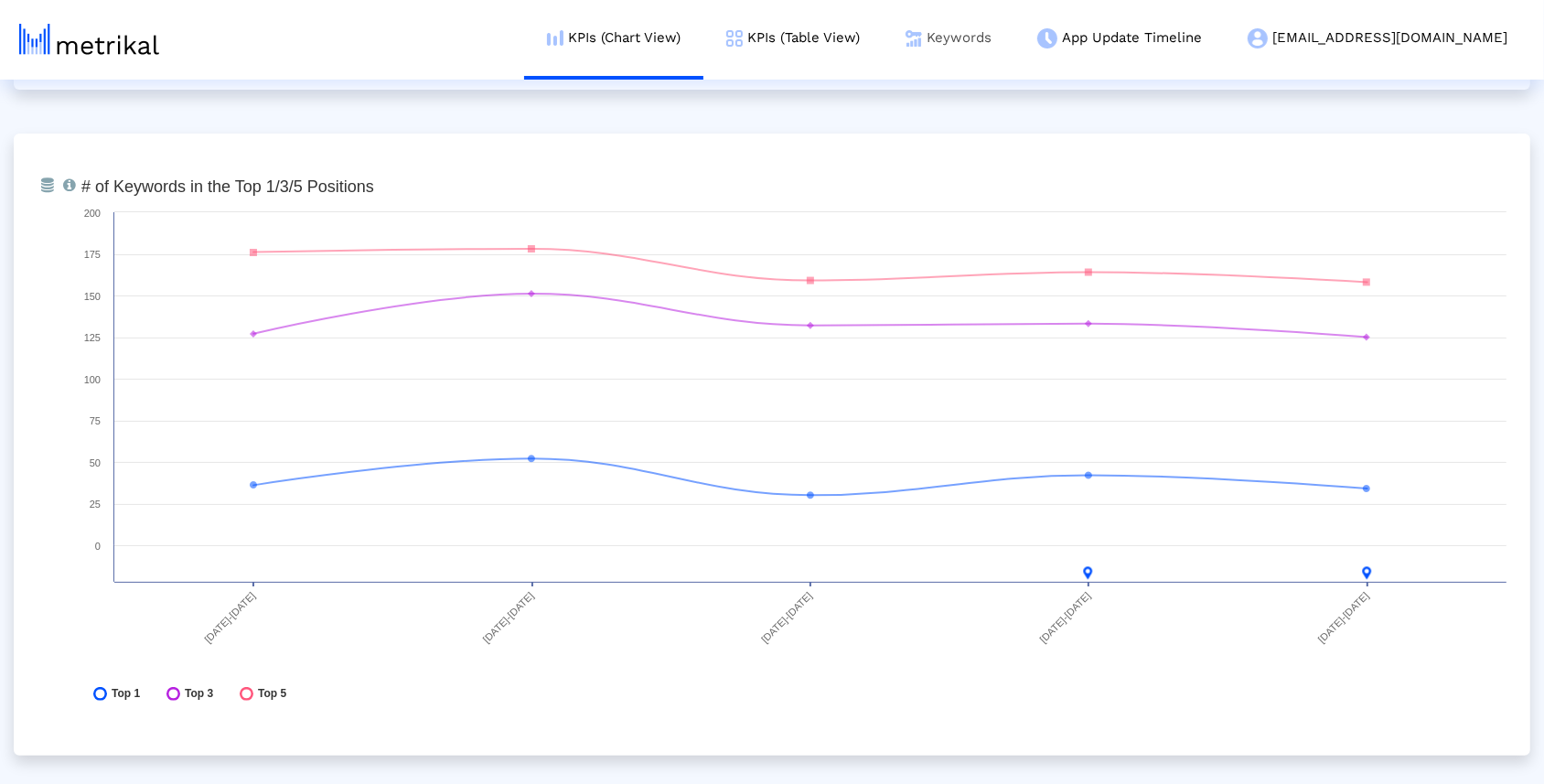
click at [1014, 44] on link "Keywords" at bounding box center [948, 38] width 132 height 76
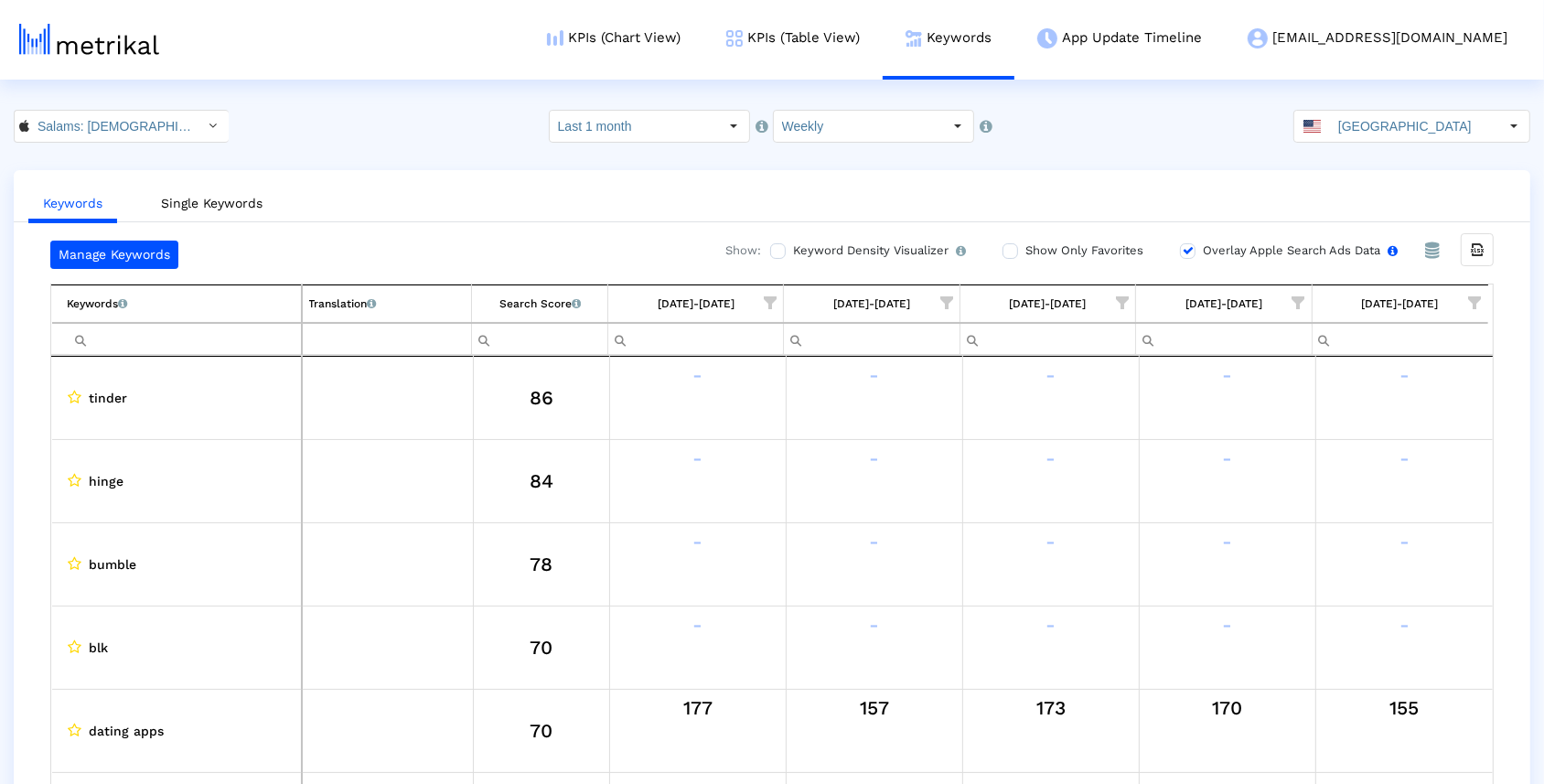
click at [1180, 245] on input "Overlay Apple Search Ads Data Turn this on to view Apple Search Ads metrics (in…" at bounding box center [1186, 251] width 12 height 12
checkbox input "false"
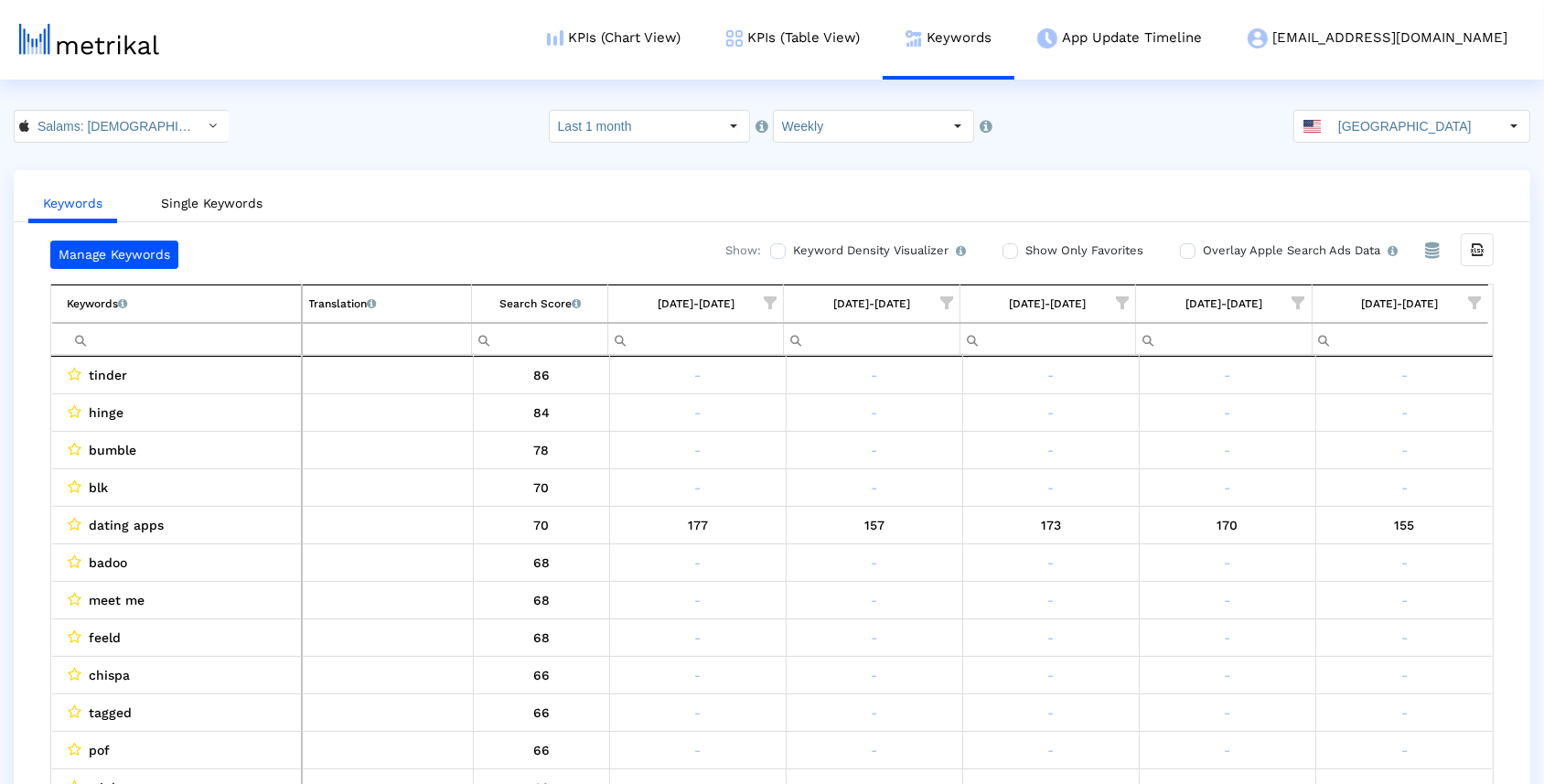
click at [1471, 300] on span "Show filter options for column '09/14/25-09/20/25'" at bounding box center [1475, 302] width 13 height 13
click at [1298, 425] on span "Filter options" at bounding box center [1296, 432] width 20 height 20
click at [1302, 430] on span "Filter options" at bounding box center [1296, 432] width 20 height 20
click at [1297, 365] on span "Filter options" at bounding box center [1296, 357] width 20 height 20
click at [1297, 430] on span "Filter options" at bounding box center [1296, 432] width 20 height 20
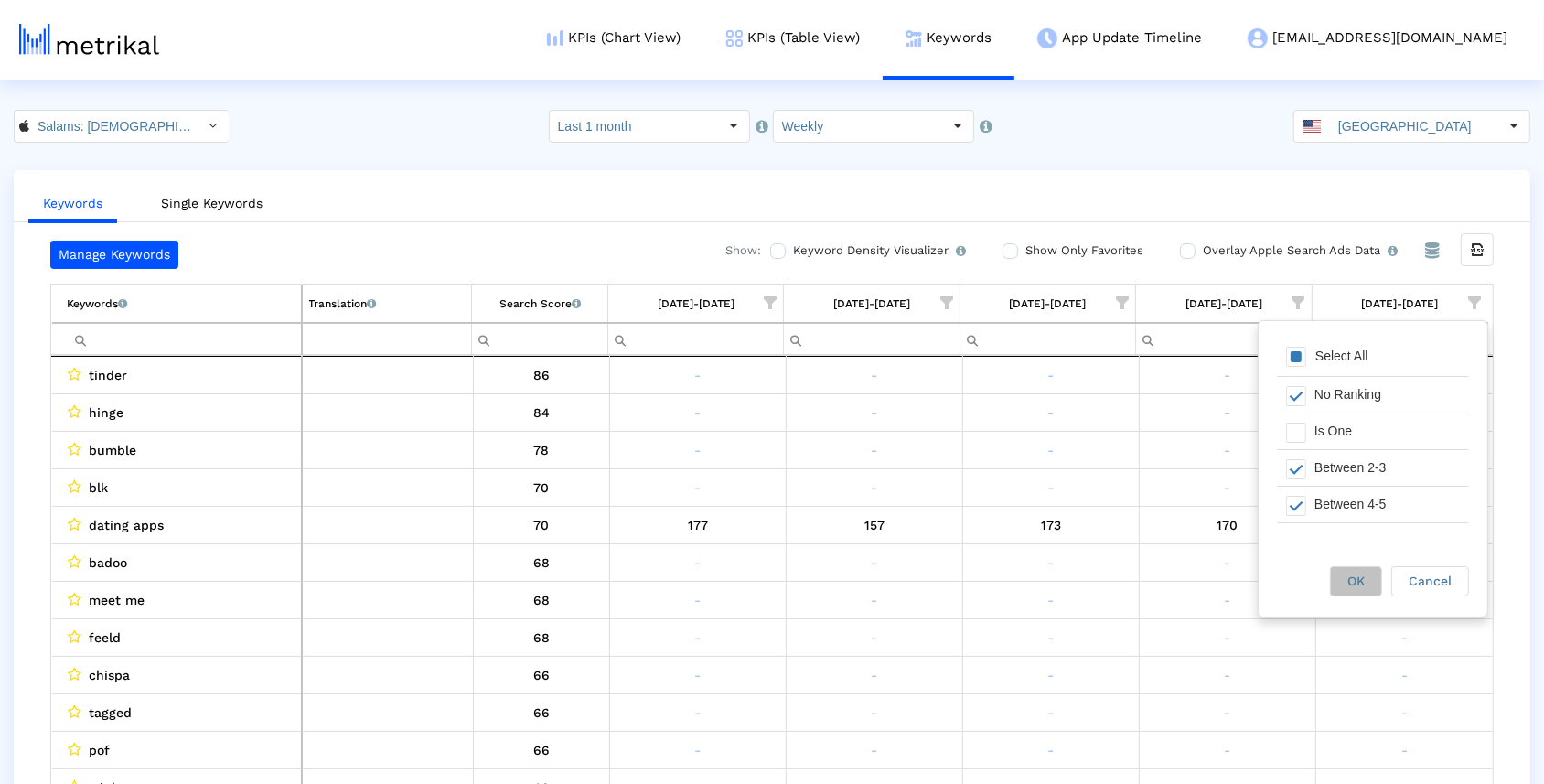
click at [1350, 573] on span "OK" at bounding box center [1357, 580] width 18 height 15
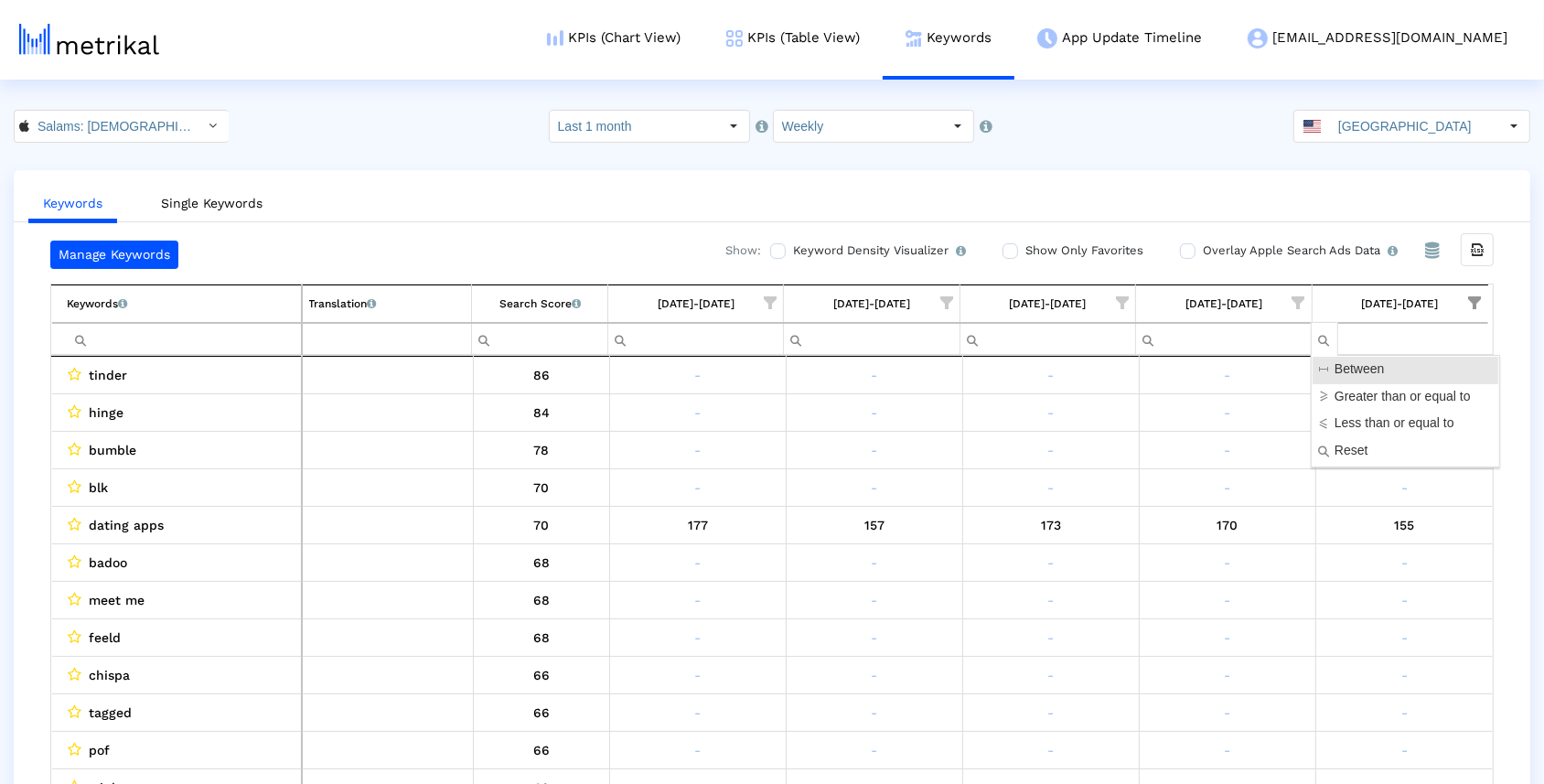
click at [1294, 296] on span "Show filter options for column '09/07/25-09/13/25'" at bounding box center [1298, 302] width 13 height 13
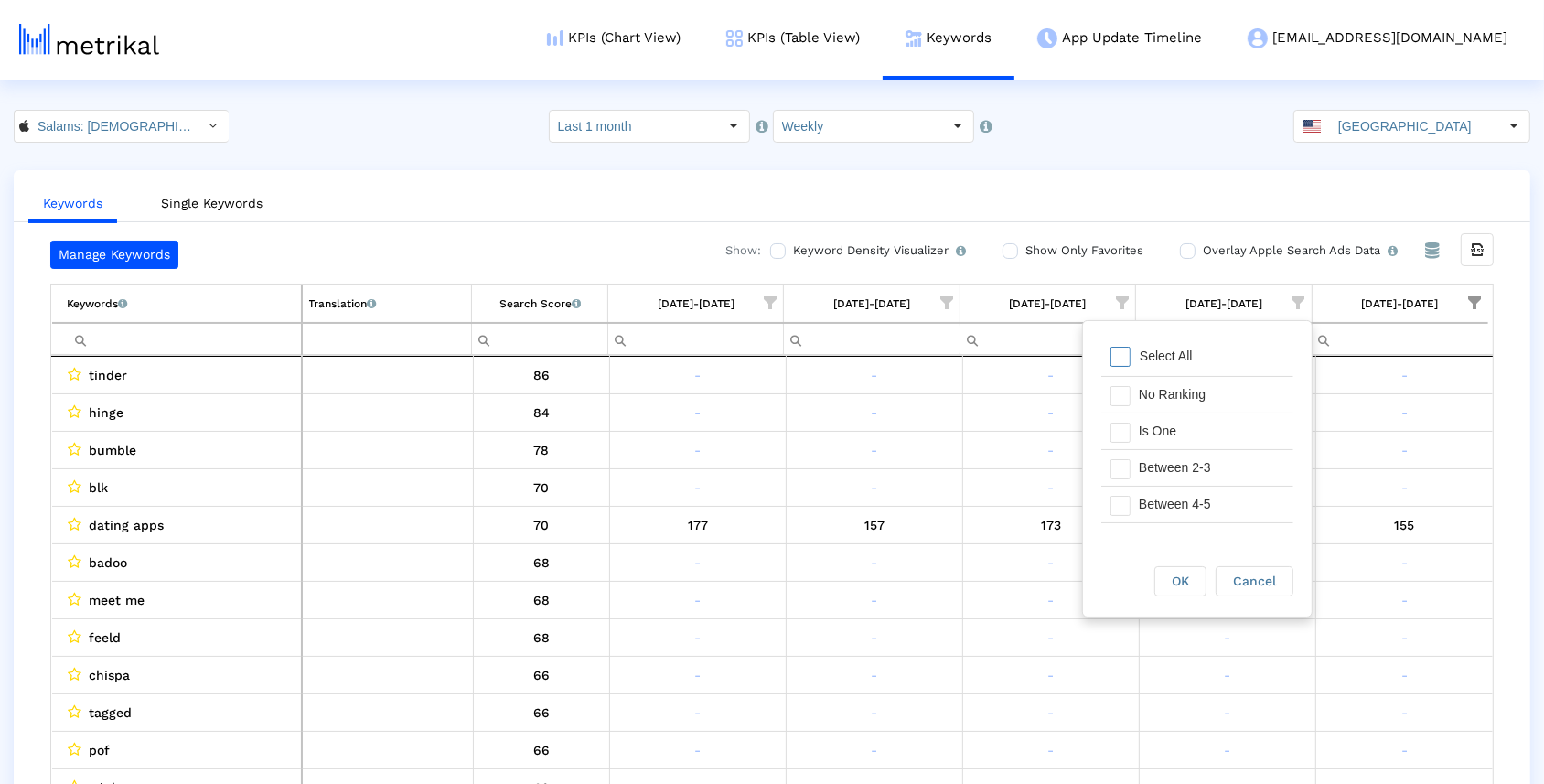
click at [1219, 351] on div "Select All" at bounding box center [1198, 357] width 192 height 37
click at [1159, 429] on div "Is One" at bounding box center [1211, 431] width 164 height 36
click at [1175, 569] on div "OK" at bounding box center [1180, 581] width 51 height 29
click at [1478, 299] on span "Show filter options for column '09/14/25-09/20/25'" at bounding box center [1475, 302] width 13 height 13
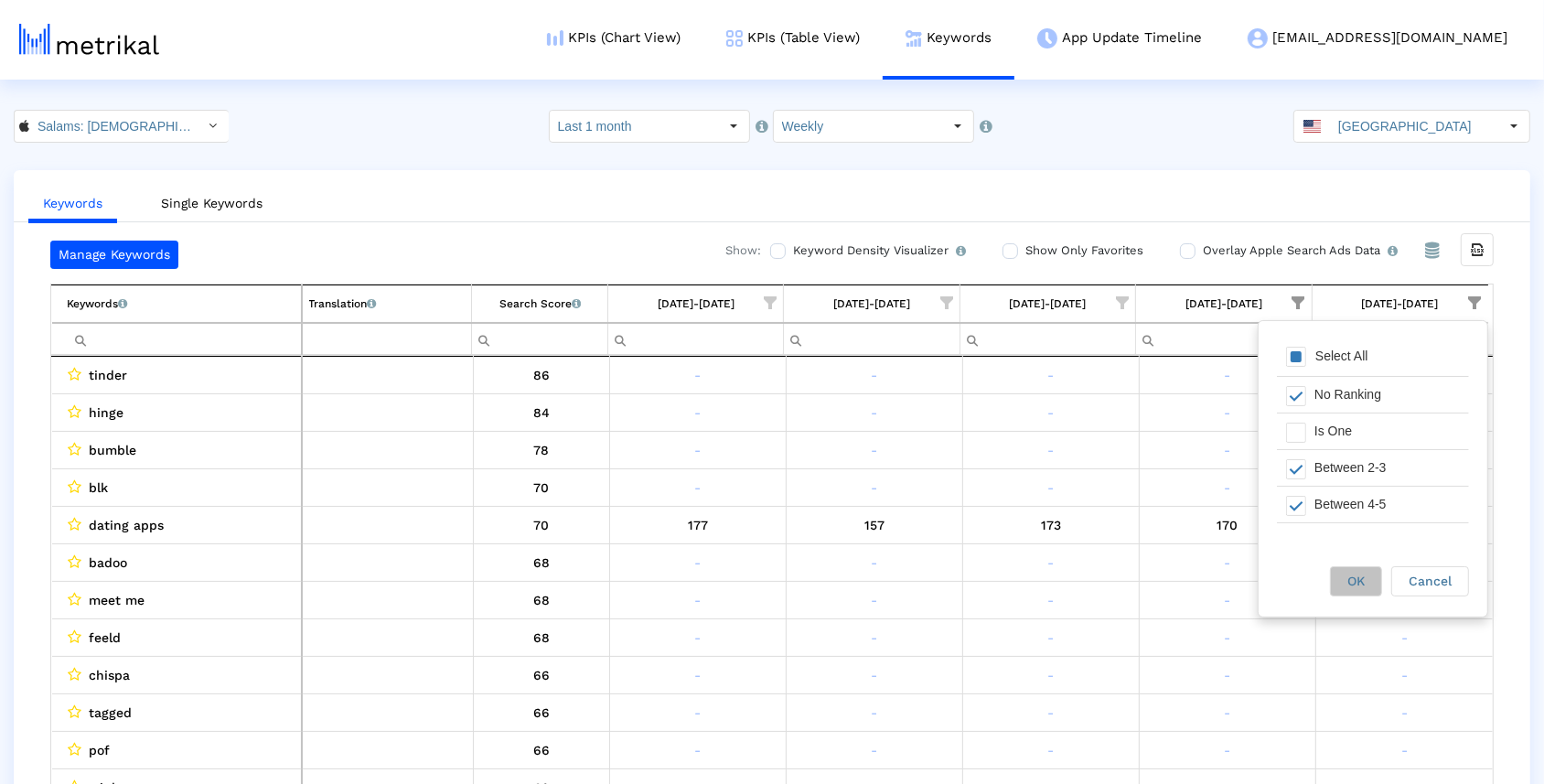
click at [1349, 584] on span "OK" at bounding box center [1357, 580] width 18 height 15
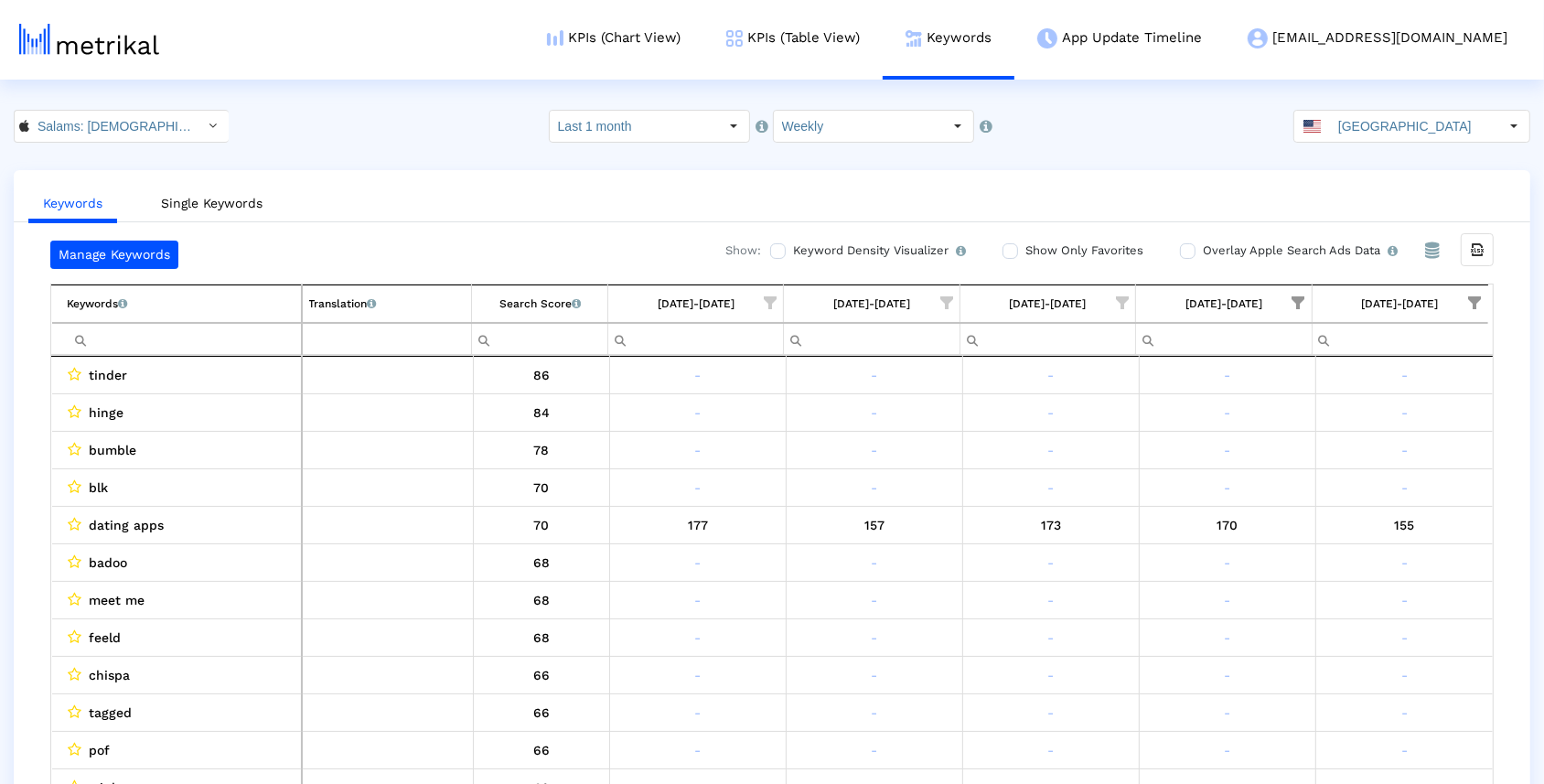
click at [1300, 296] on span "Show filter options for column '09/07/25-09/13/25'" at bounding box center [1298, 302] width 13 height 13
click at [1124, 347] on span "Filter options" at bounding box center [1121, 357] width 20 height 20
click at [1124, 350] on span "Filter options" at bounding box center [1121, 357] width 20 height 20
click at [1127, 431] on span "Filter options" at bounding box center [1121, 432] width 20 height 20
click at [1178, 578] on span "OK" at bounding box center [1181, 580] width 18 height 15
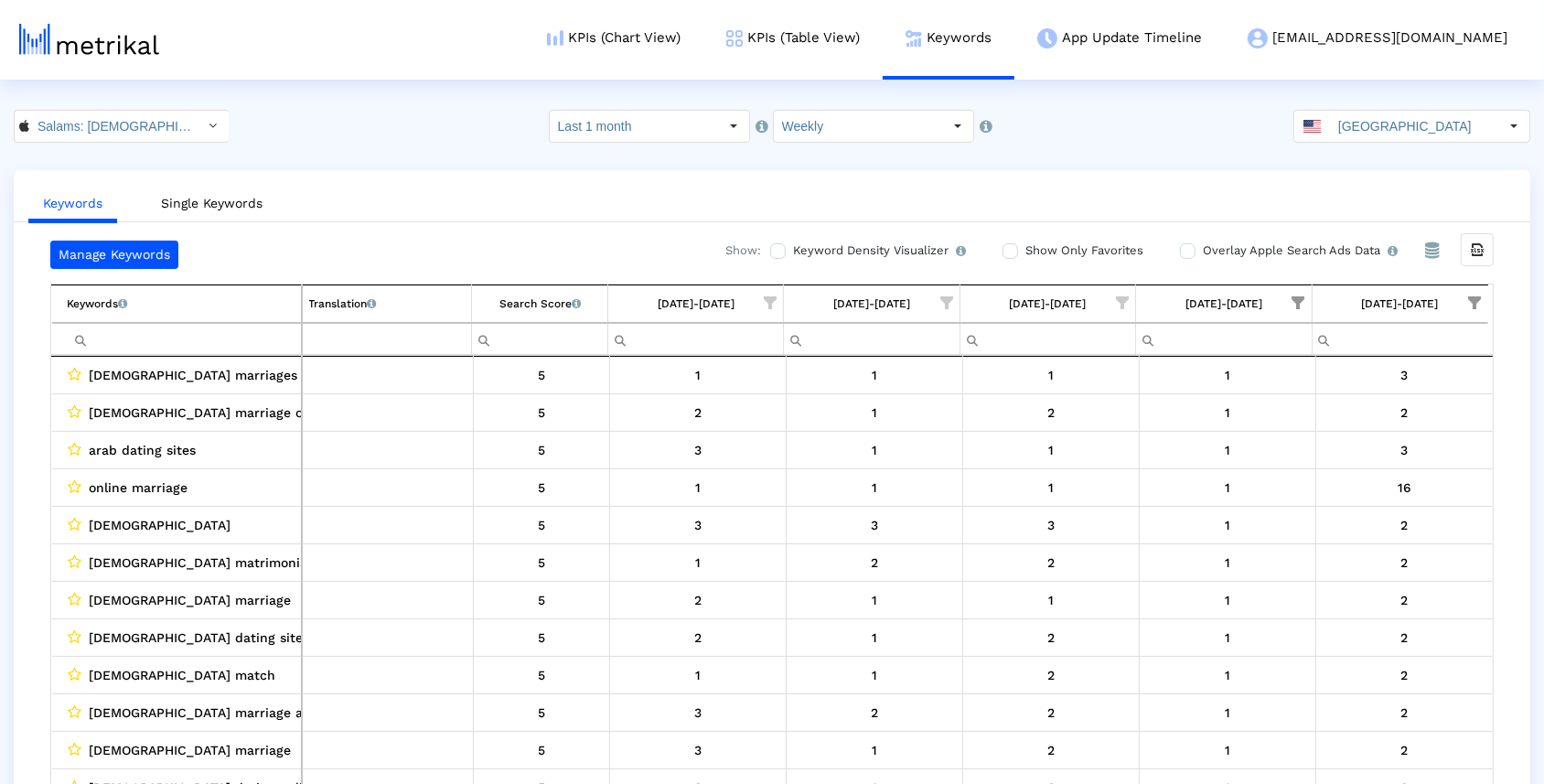
click at [1304, 296] on span "Show filter options for column '09/07/25-09/13/25'" at bounding box center [1298, 302] width 13 height 13
click at [1119, 349] on span "Filter options" at bounding box center [1121, 357] width 20 height 20
click at [1126, 430] on span "Filter options" at bounding box center [1121, 432] width 20 height 20
click at [1174, 569] on div "OK" at bounding box center [1180, 581] width 51 height 29
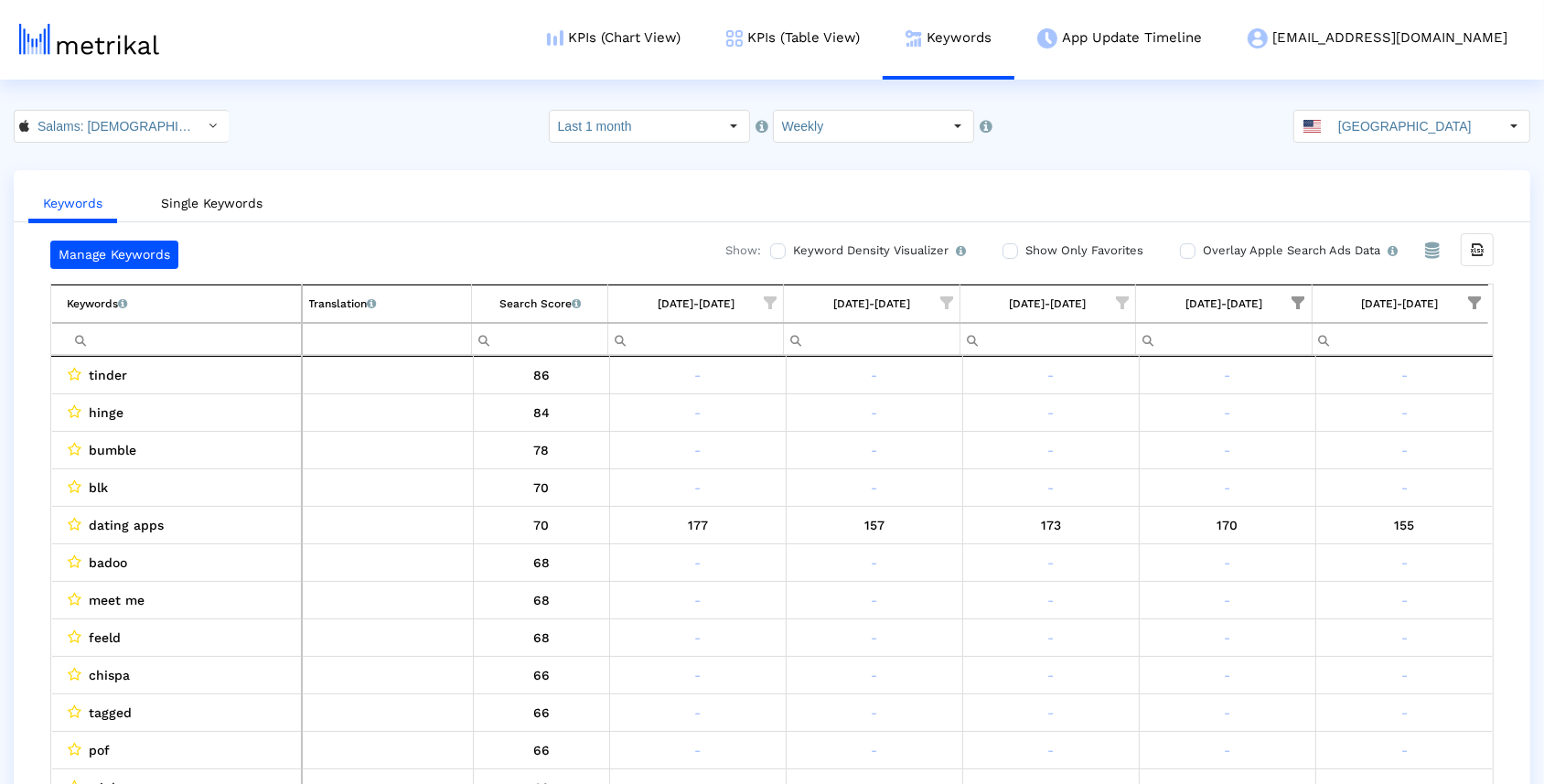
click at [1481, 300] on span "Show filter options for column '09/14/25-09/20/25'" at bounding box center [1475, 302] width 13 height 13
click at [1292, 358] on span "Filter options" at bounding box center [1296, 357] width 20 height 20
click at [1301, 437] on span "Filter options" at bounding box center [1296, 432] width 20 height 20
click at [1366, 573] on div "OK" at bounding box center [1356, 581] width 51 height 29
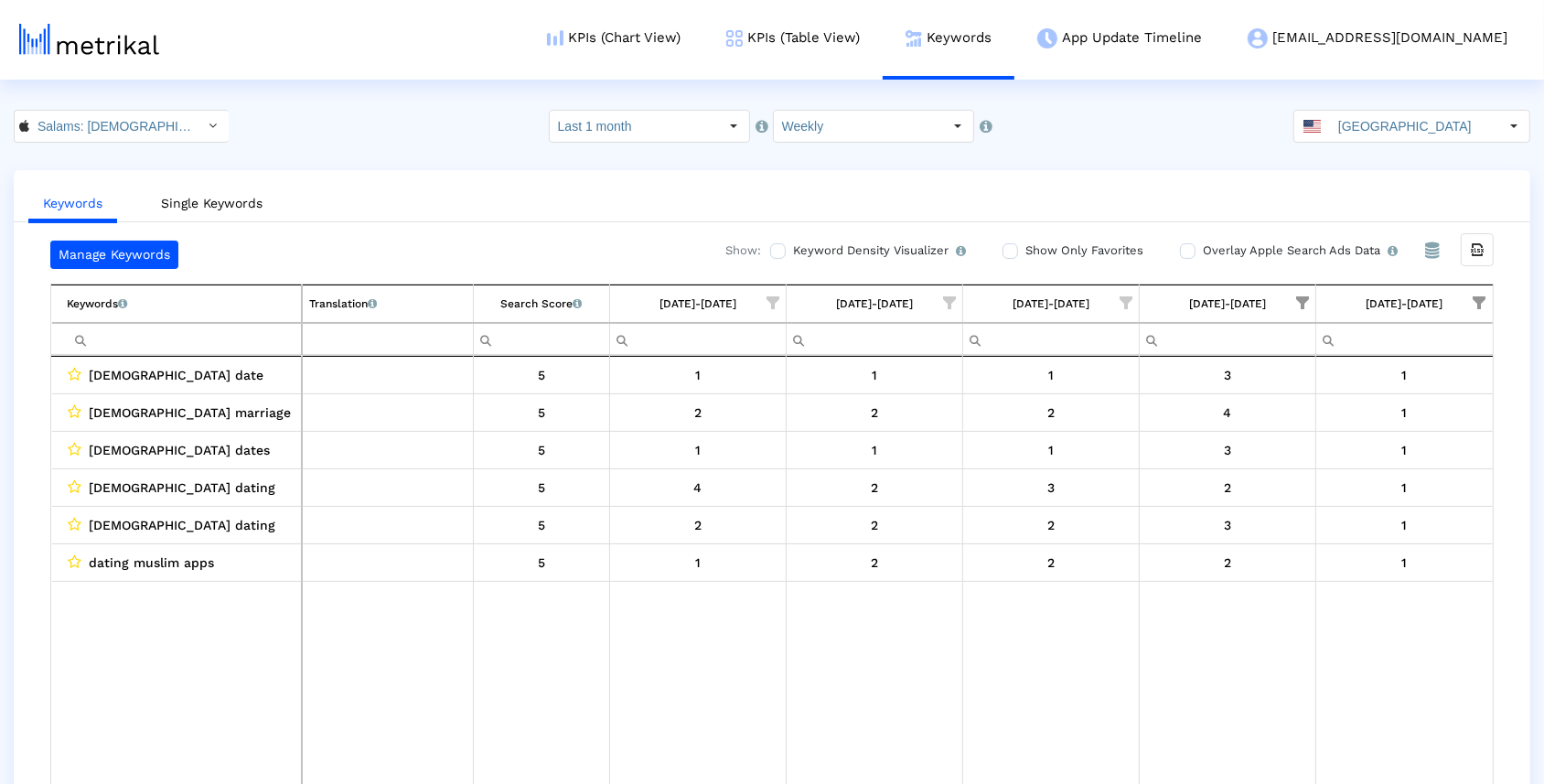
click at [260, 336] on input "Filter cell" at bounding box center [184, 339] width 234 height 30
click at [1307, 296] on span "Show filter options for column '09/07/25-09/13/25'" at bounding box center [1302, 302] width 13 height 13
click at [1127, 358] on span "Filter options" at bounding box center [1125, 357] width 20 height 20
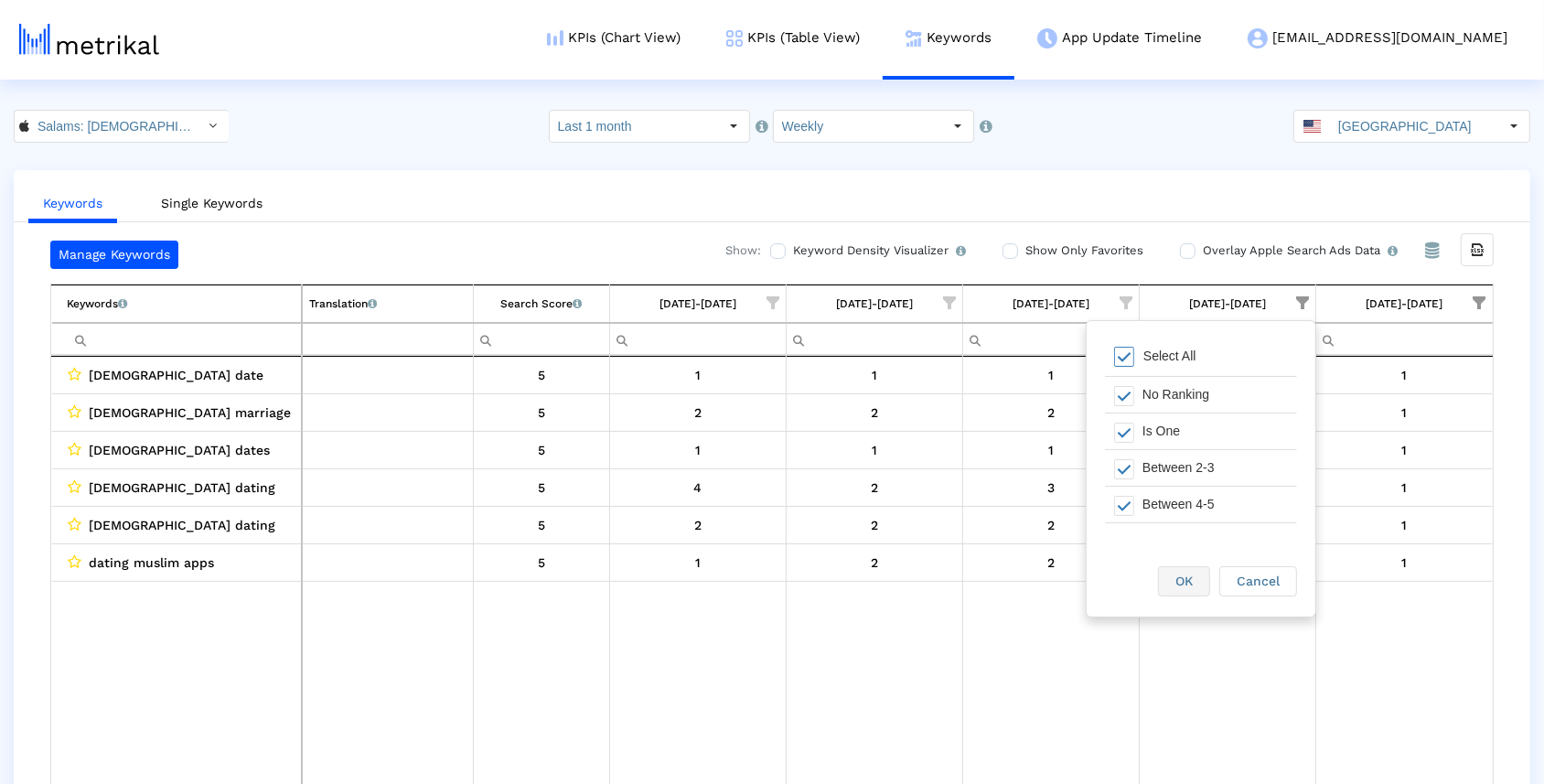
click at [1186, 587] on span "OK" at bounding box center [1184, 580] width 18 height 15
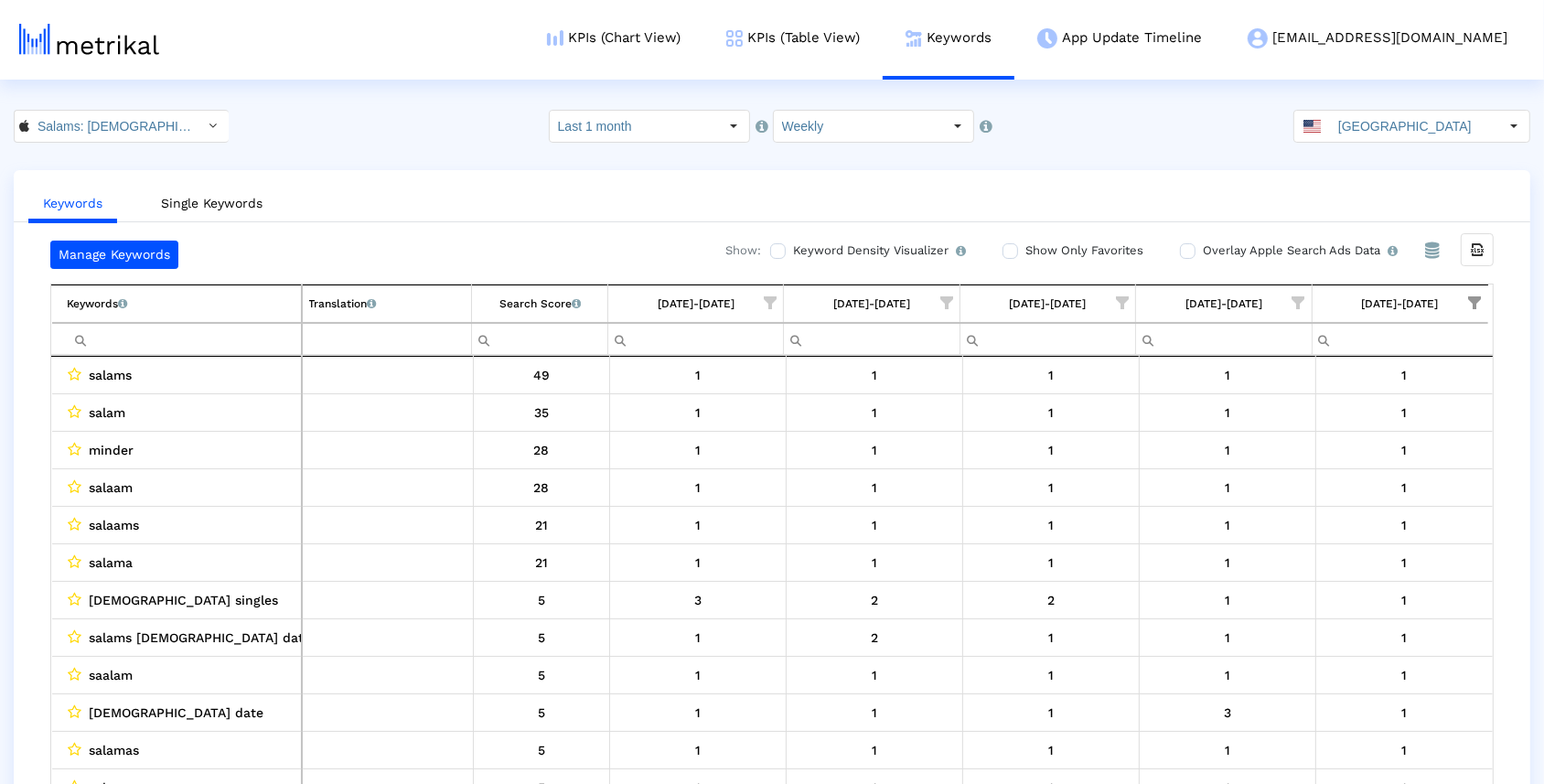
click at [1469, 300] on span "Show filter options for column '09/14/25-09/20/25'" at bounding box center [1475, 302] width 13 height 13
click at [1302, 356] on span "Filter options" at bounding box center [1296, 357] width 20 height 20
click at [1345, 577] on div "OK" at bounding box center [1356, 581] width 51 height 29
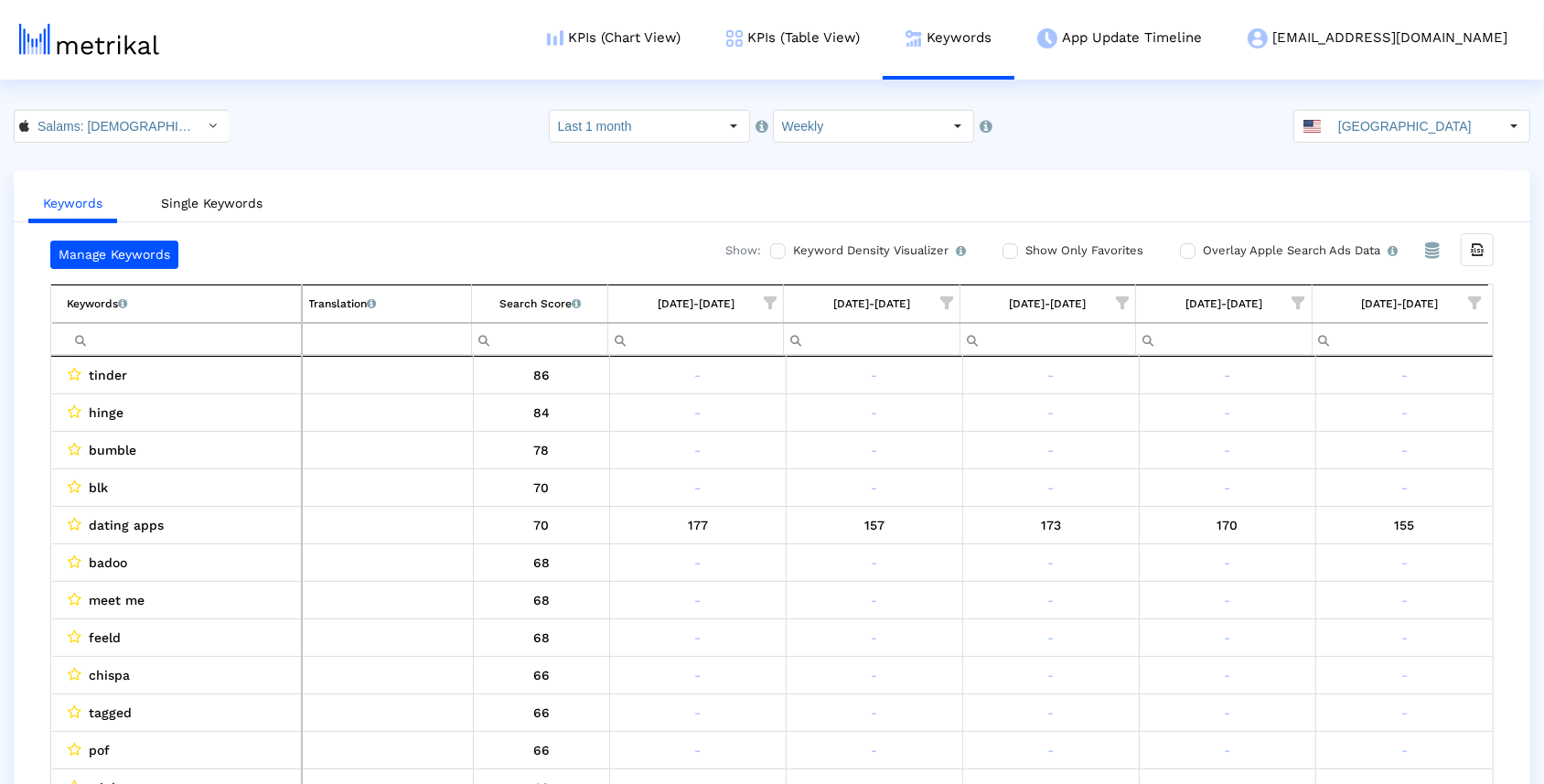
click at [254, 336] on input "Filter cell" at bounding box center [183, 339] width 233 height 30
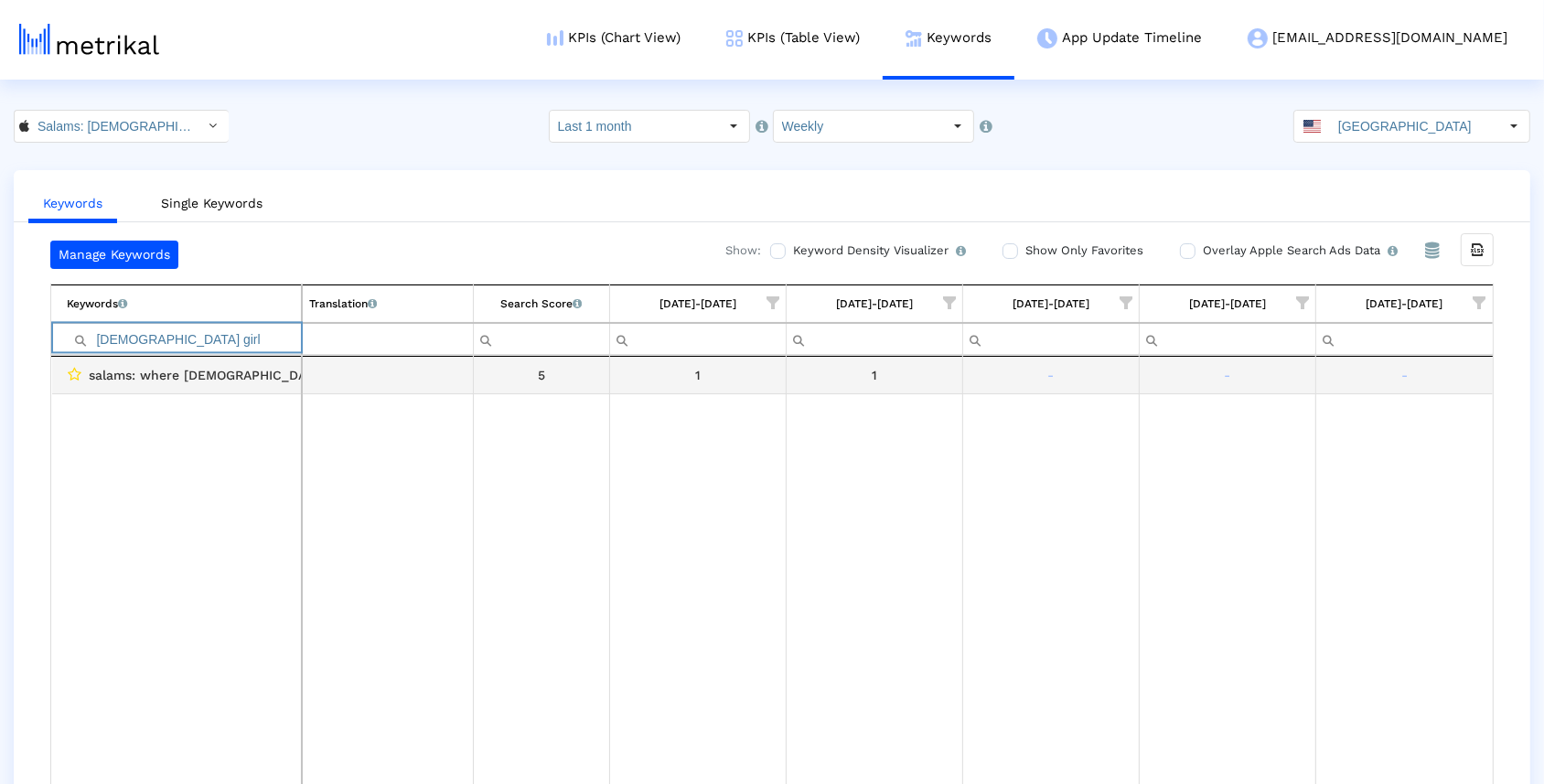
type input "halal girls"
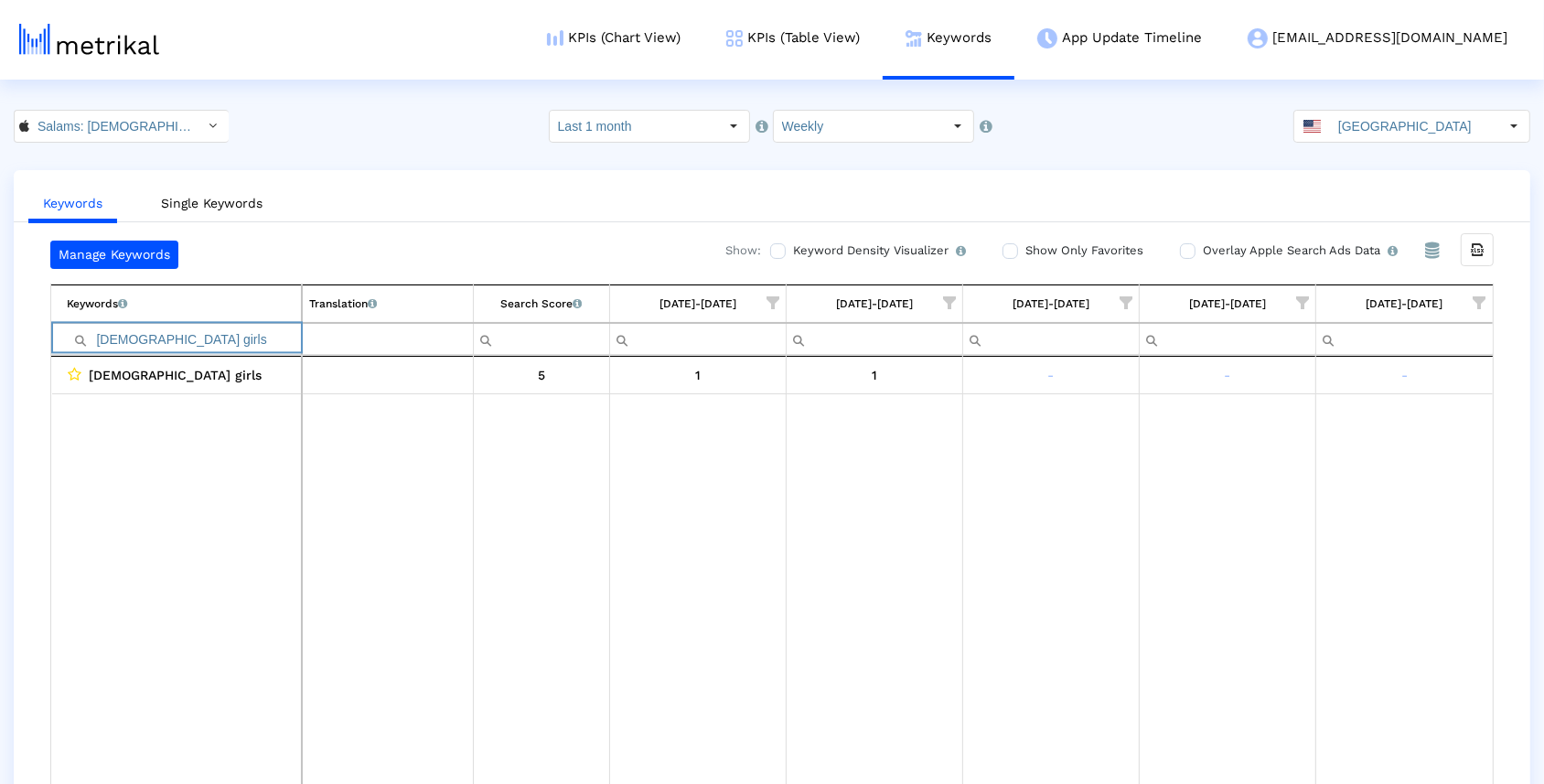
drag, startPoint x: 173, startPoint y: 334, endPoint x: 50, endPoint y: 333, distance: 123.0
click at [51, 333] on div "Keywords List of keywords that are currently being tracked in Mobile Action. Tr…" at bounding box center [772, 319] width 1444 height 71
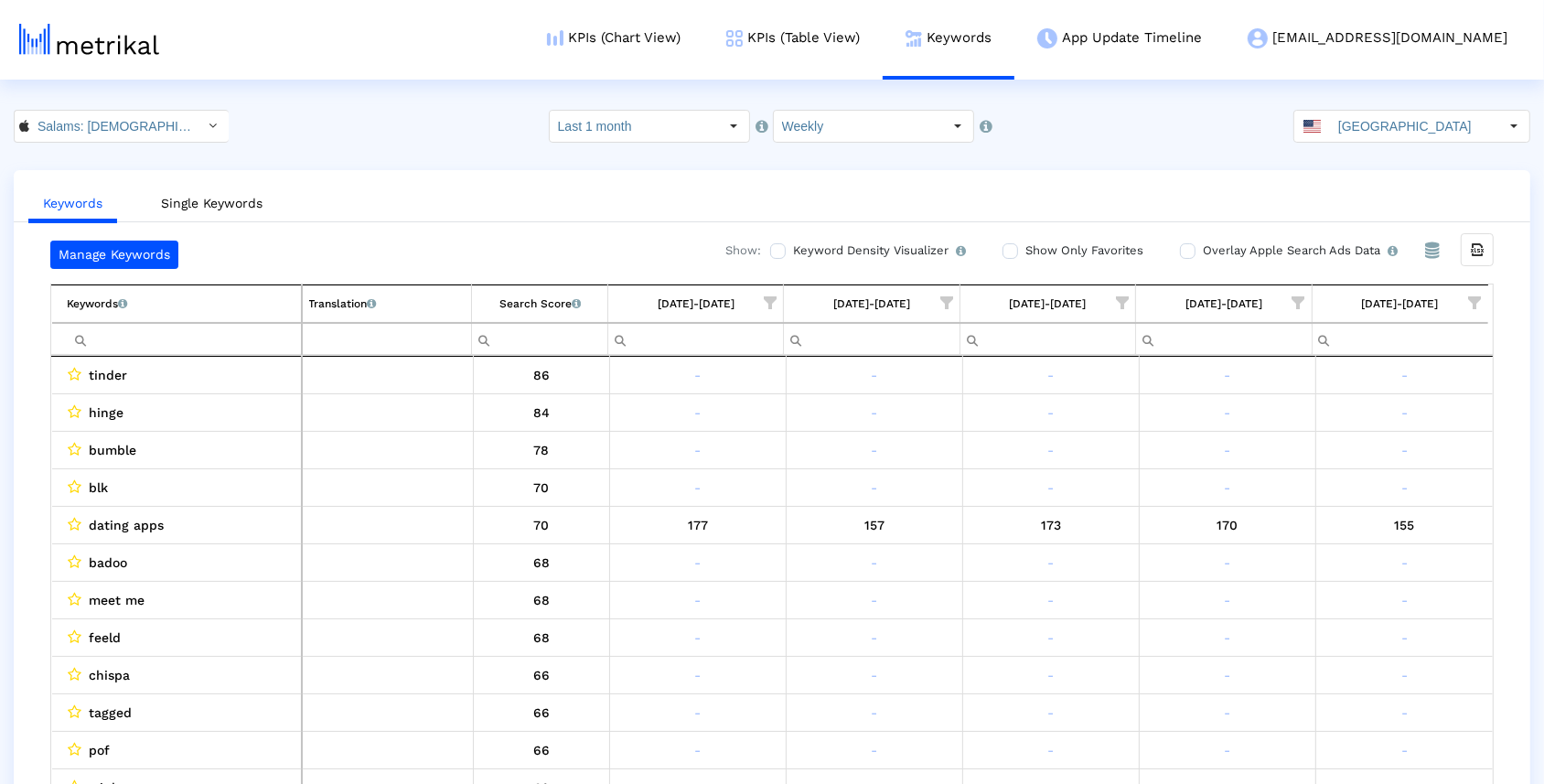
click at [1482, 303] on span "Show filter options for column '09/14/25-09/20/25'" at bounding box center [1475, 302] width 13 height 13
click at [1296, 430] on span "Filter options" at bounding box center [1296, 432] width 20 height 20
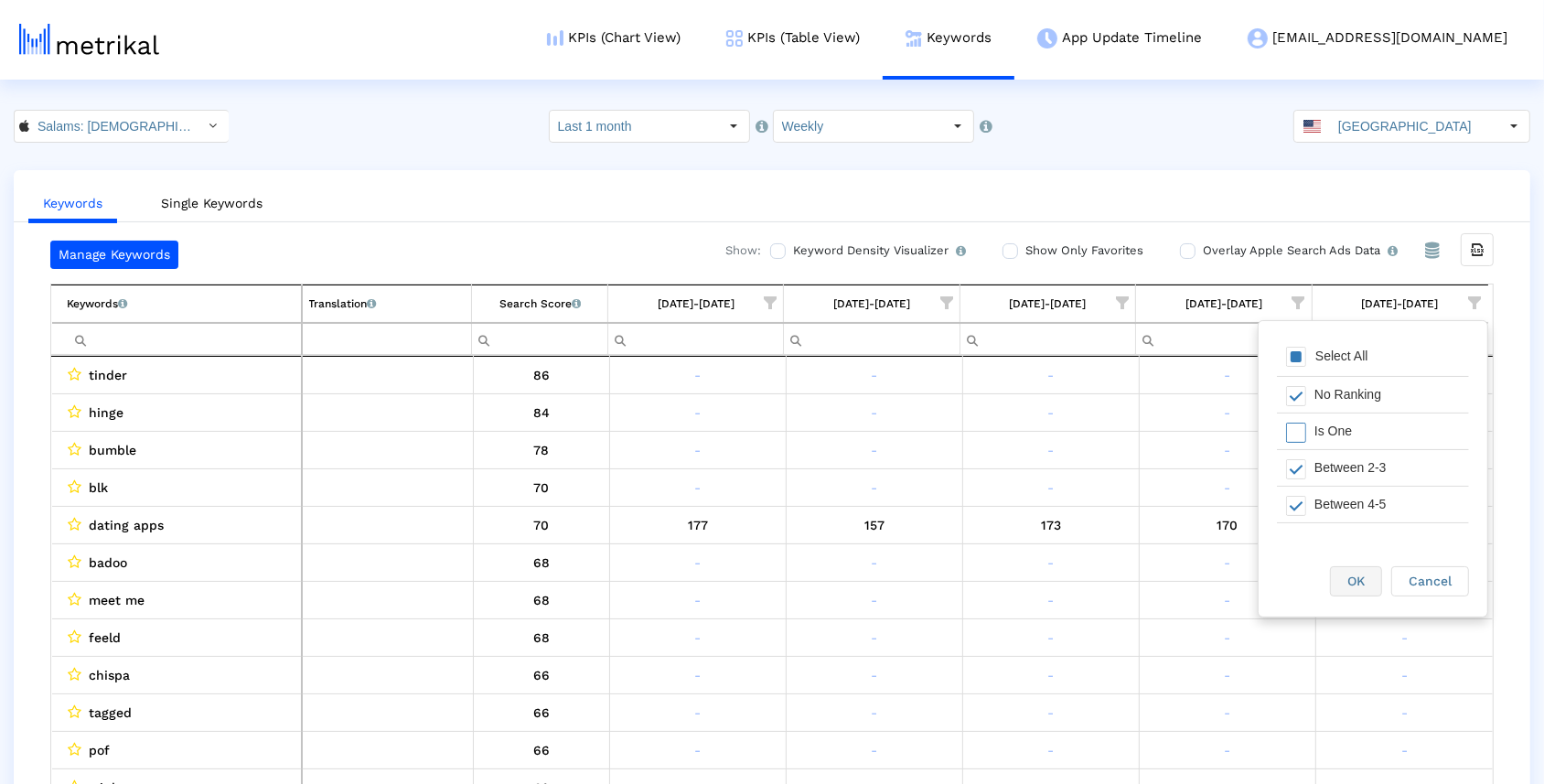
click at [1347, 571] on div "OK" at bounding box center [1356, 581] width 51 height 29
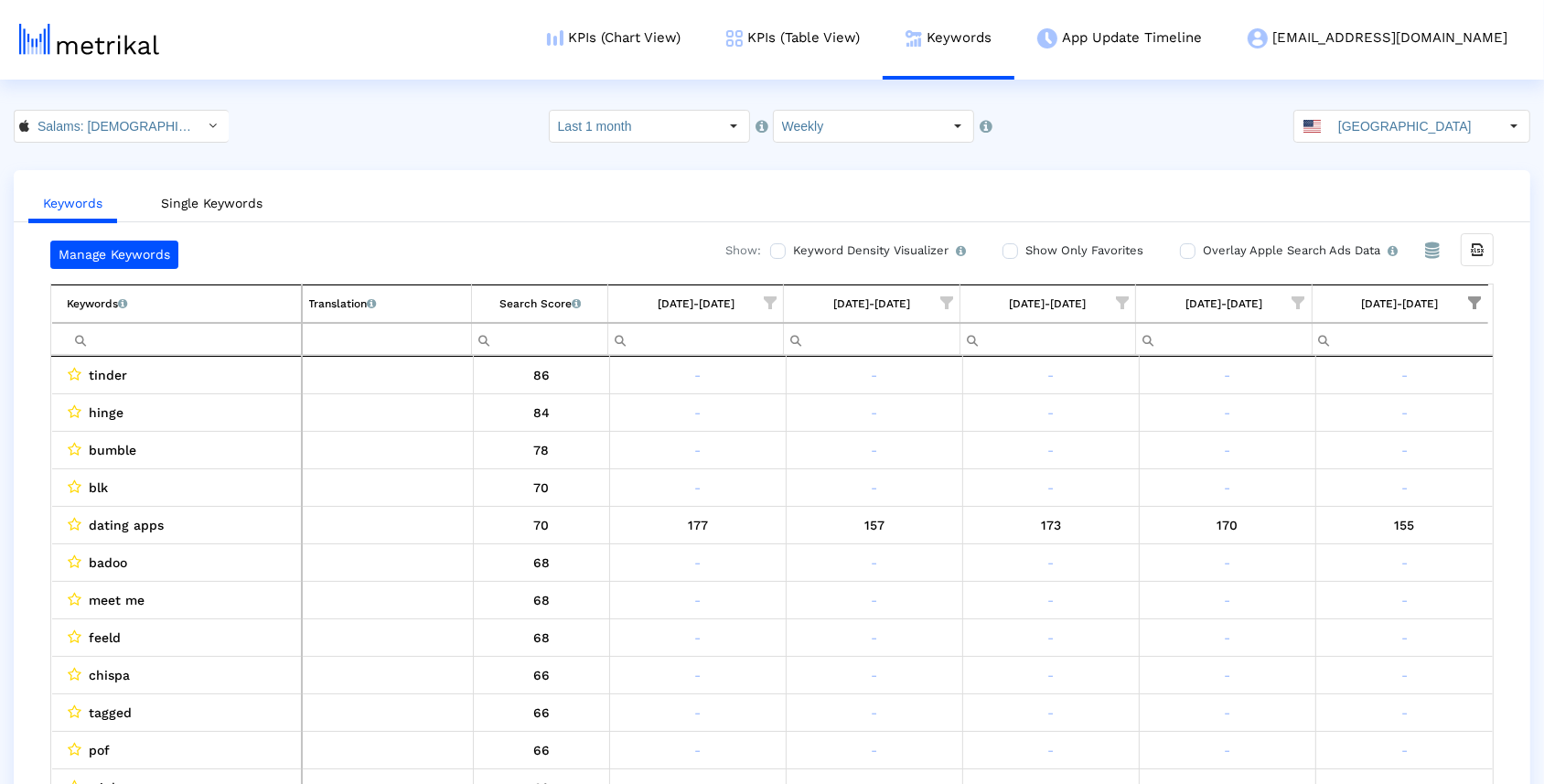
click at [1304, 296] on span "Show filter options for column '09/07/25-09/13/25'" at bounding box center [1298, 302] width 13 height 13
click at [1117, 357] on span "Filter options" at bounding box center [1121, 357] width 20 height 20
click at [1121, 442] on div "Filter options" at bounding box center [1116, 431] width 29 height 36
click at [1178, 590] on div "OK" at bounding box center [1180, 581] width 51 height 29
